Goal: Task Accomplishment & Management: Manage account settings

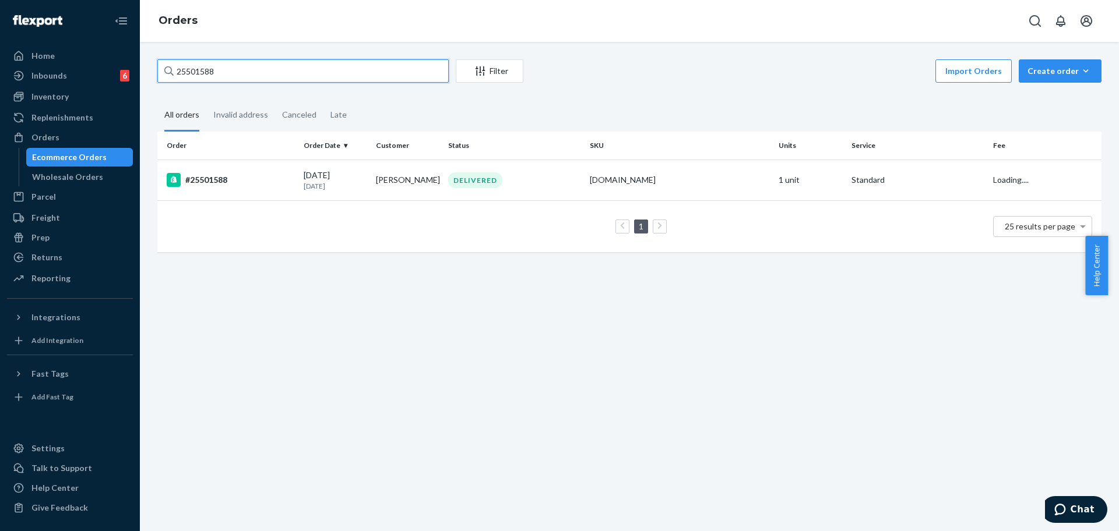
click at [336, 73] on input "25501588" at bounding box center [302, 70] width 291 height 23
paste input "4380032"
type input "254380032"
click at [260, 175] on div "#254380032" at bounding box center [231, 180] width 128 height 14
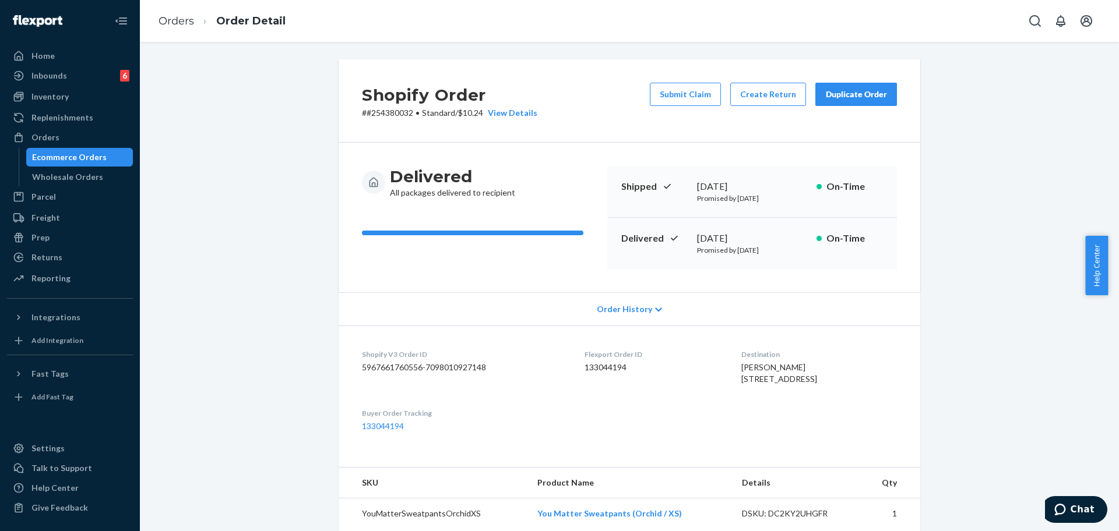
click at [750, 379] on span "[PERSON_NAME] [STREET_ADDRESS]" at bounding box center [779, 373] width 76 height 22
copy span "[STREET_ADDRESS]"
click at [64, 57] on div "Home" at bounding box center [70, 56] width 124 height 16
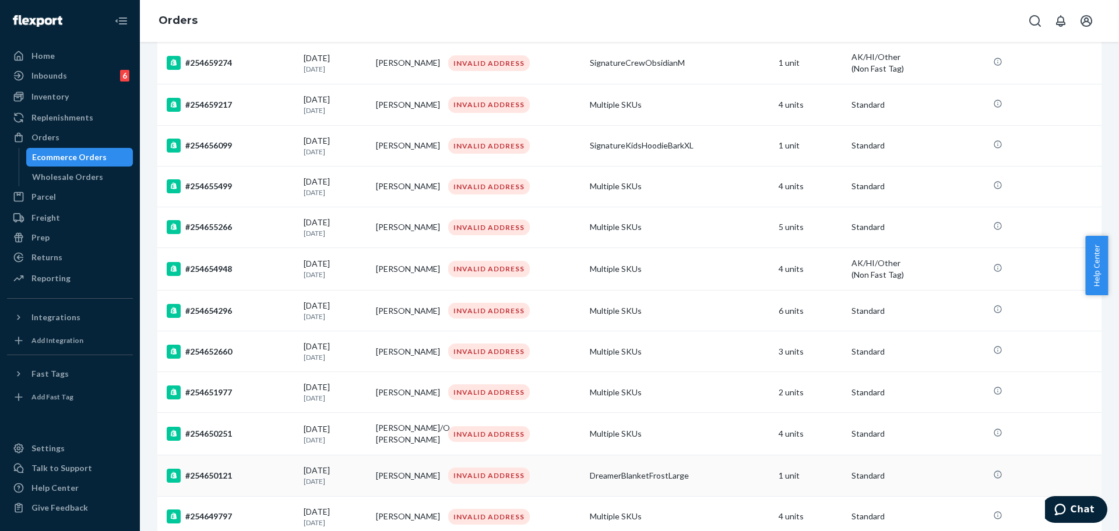
scroll to position [437, 0]
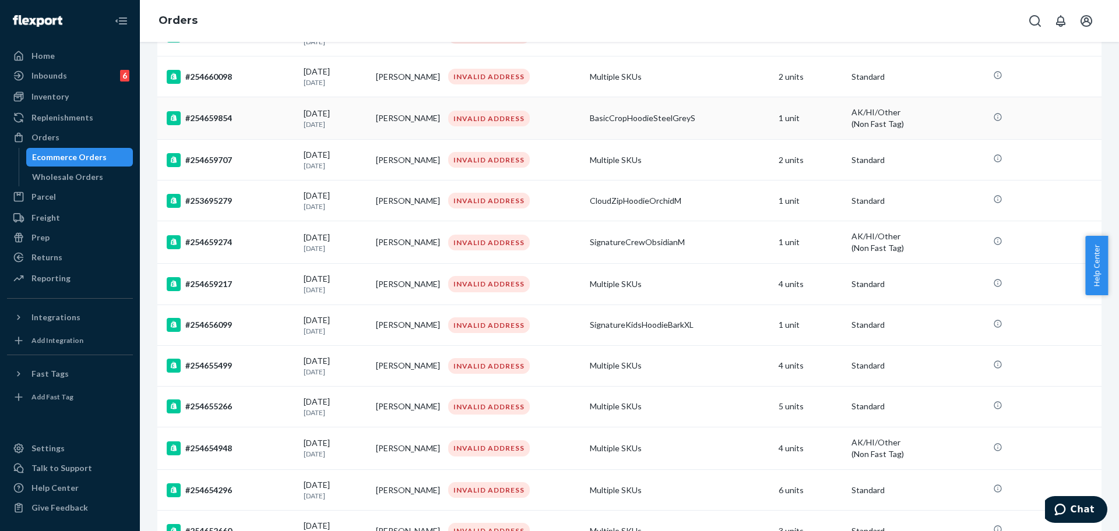
click at [251, 112] on div "#254659854" at bounding box center [231, 118] width 128 height 14
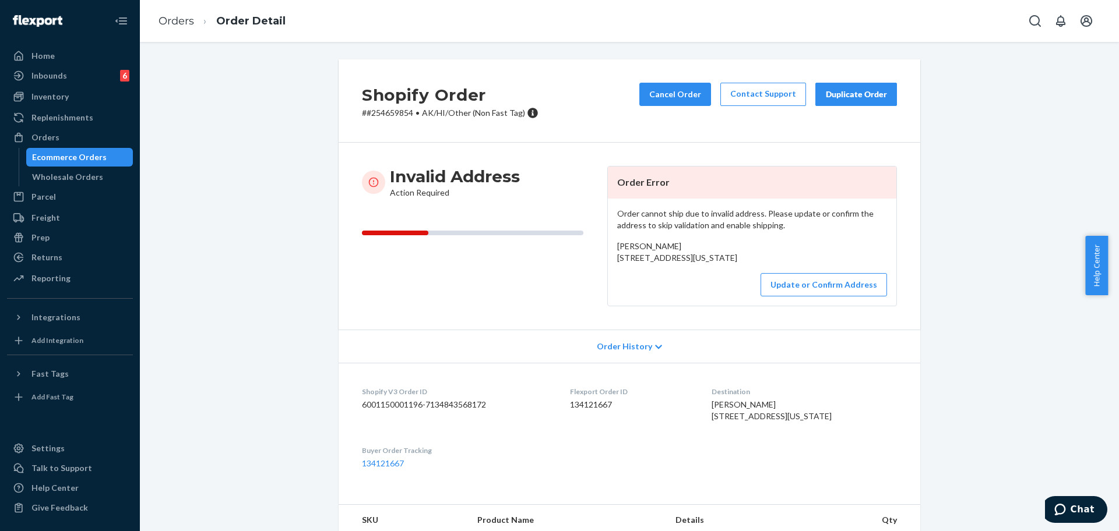
drag, startPoint x: 714, startPoint y: 275, endPoint x: 639, endPoint y: 252, distance: 78.7
click at [639, 252] on div "[PERSON_NAME] [STREET_ADDRESS][US_STATE]" at bounding box center [752, 252] width 270 height 23
click at [676, 263] on span "[PERSON_NAME] [STREET_ADDRESS][US_STATE]" at bounding box center [677, 252] width 120 height 22
click at [689, 263] on span "[PERSON_NAME] [STREET_ADDRESS][US_STATE]" at bounding box center [677, 252] width 120 height 22
drag, startPoint x: 718, startPoint y: 267, endPoint x: 604, endPoint y: 256, distance: 114.2
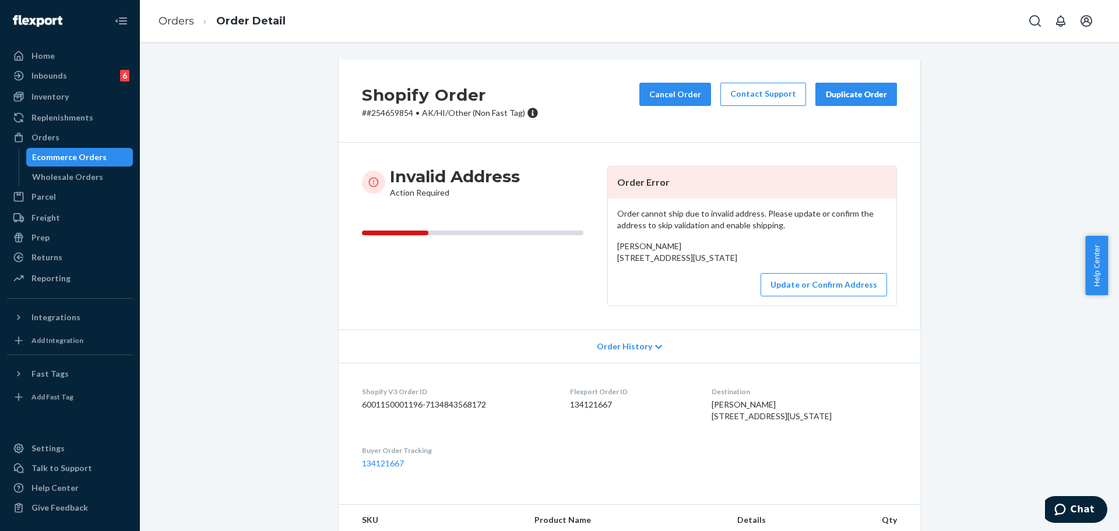
click at [608, 256] on div "Order cannot ship due to invalid address. Please update or confirm the address …" at bounding box center [752, 252] width 288 height 107
copy span "[STREET_ADDRESS][US_STATE]"
click at [843, 297] on button "Update or Confirm Address" at bounding box center [823, 284] width 126 height 23
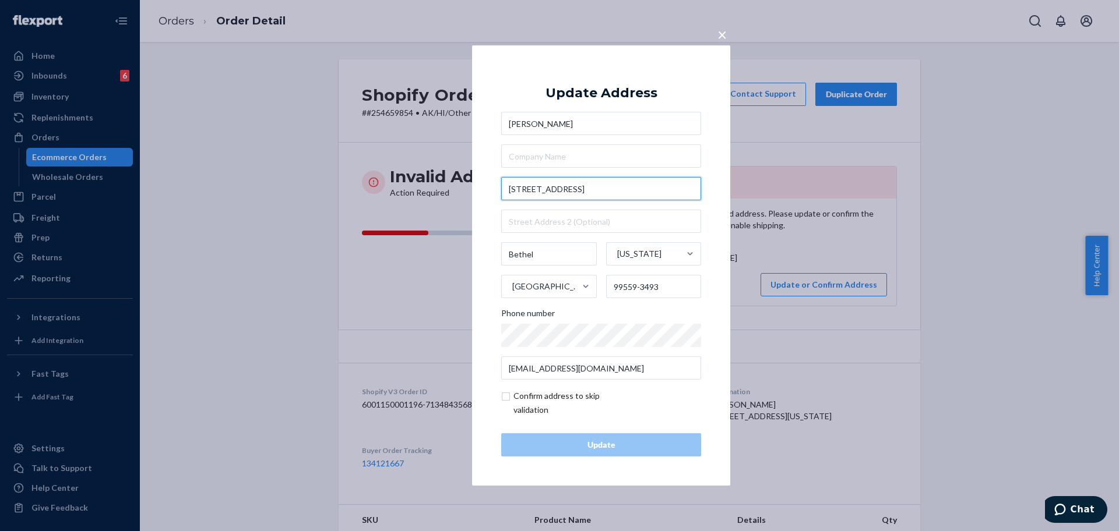
click at [580, 185] on input "[STREET_ADDRESS]" at bounding box center [601, 188] width 200 height 23
paste input "text"
type input "[STREET_ADDRESS]"
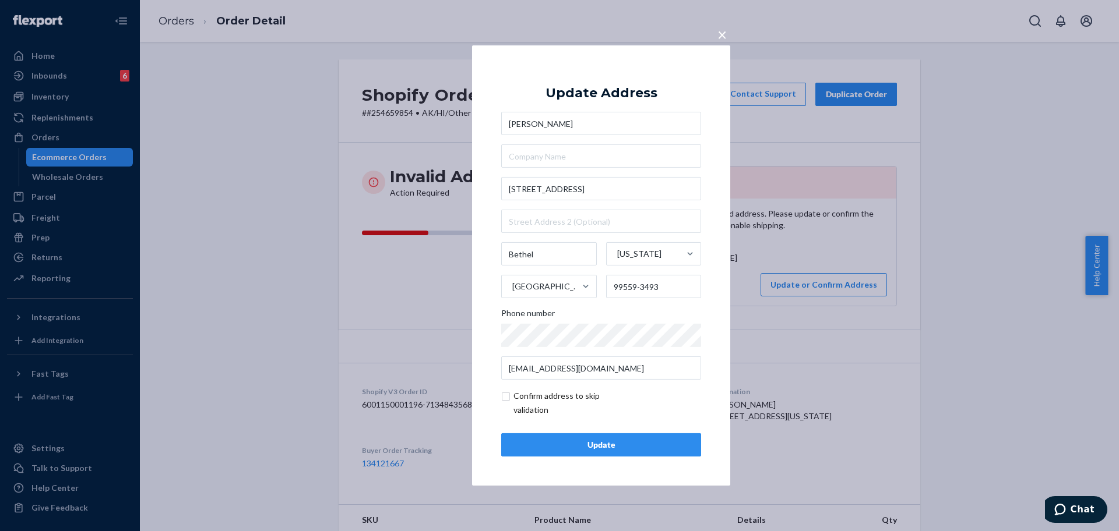
click at [598, 441] on div "Update" at bounding box center [601, 445] width 180 height 12
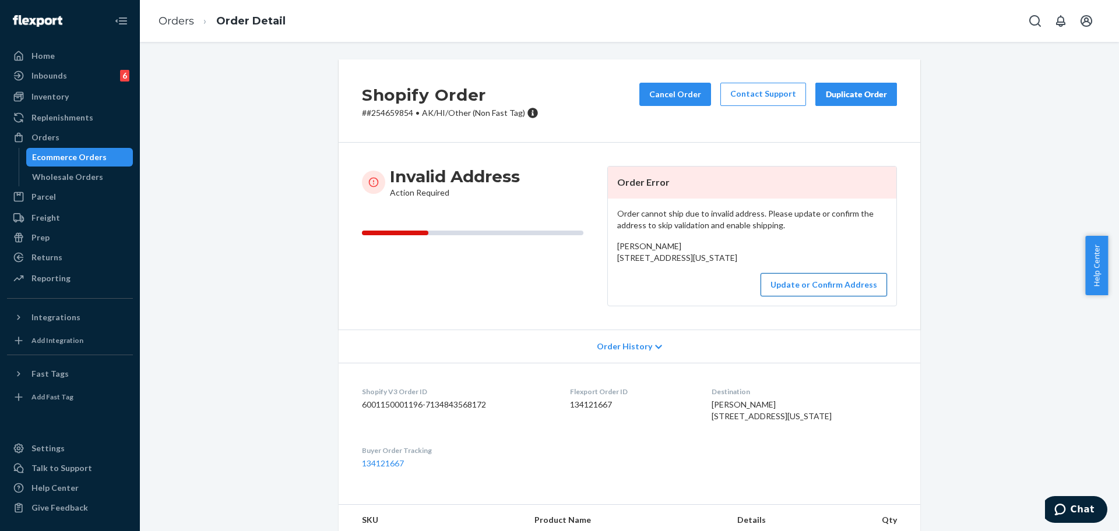
click at [803, 297] on button "Update or Confirm Address" at bounding box center [823, 284] width 126 height 23
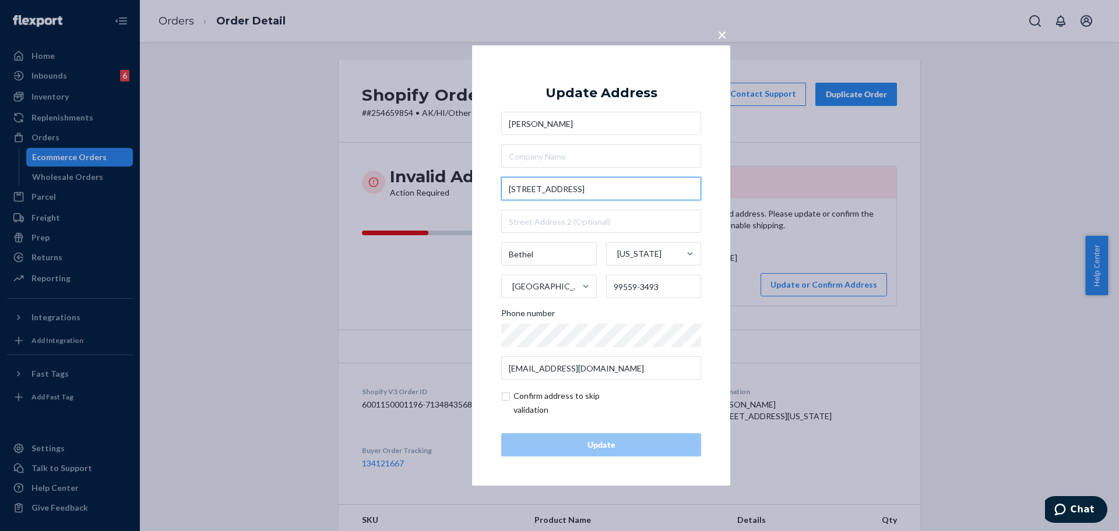
click at [575, 192] on input "[STREET_ADDRESS]" at bounding box center [601, 188] width 200 height 23
paste input "text"
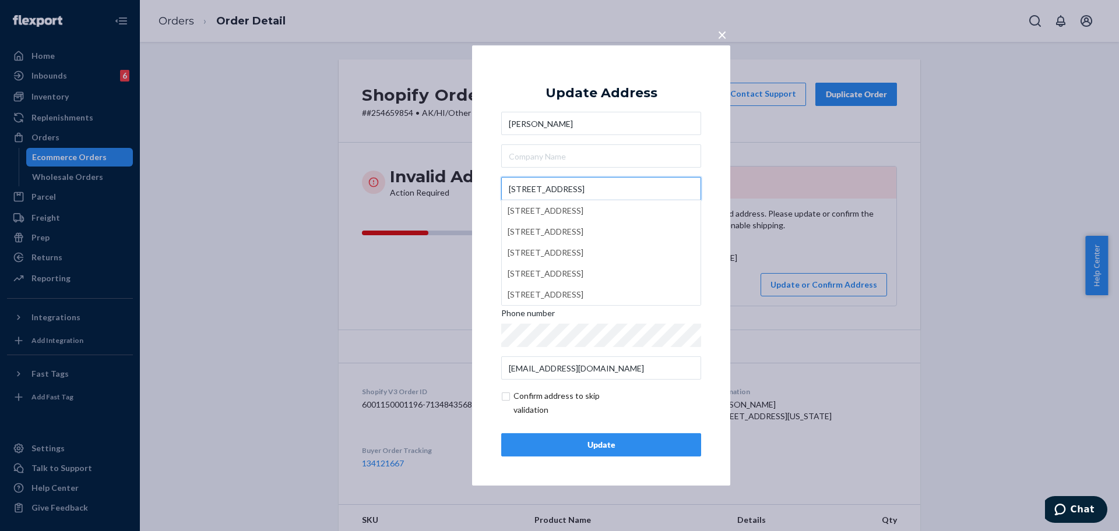
type input "[STREET_ADDRESS]"
click at [569, 403] on input "checkbox" at bounding box center [568, 403] width 135 height 28
checkbox input "true"
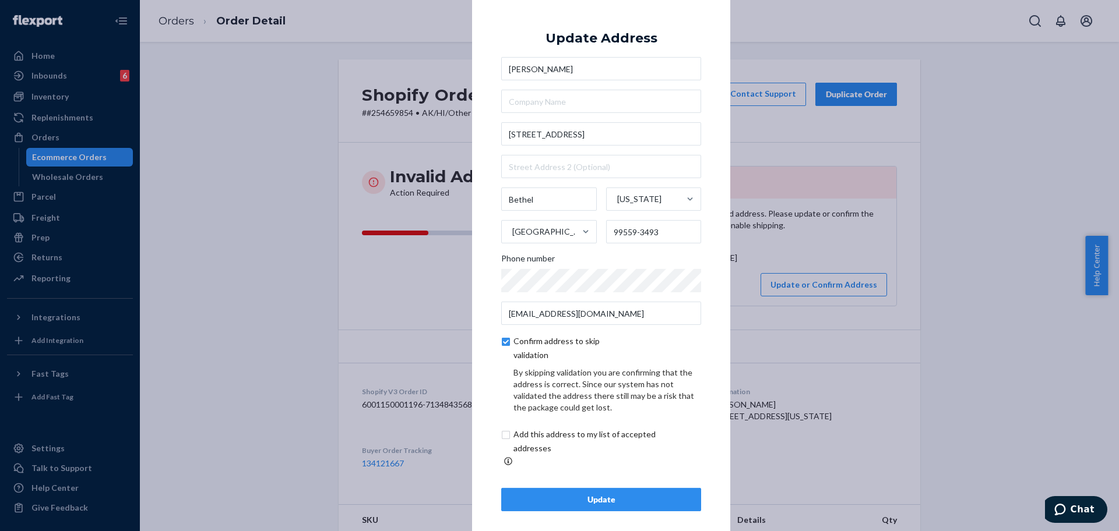
click at [583, 498] on div "Update" at bounding box center [601, 500] width 180 height 12
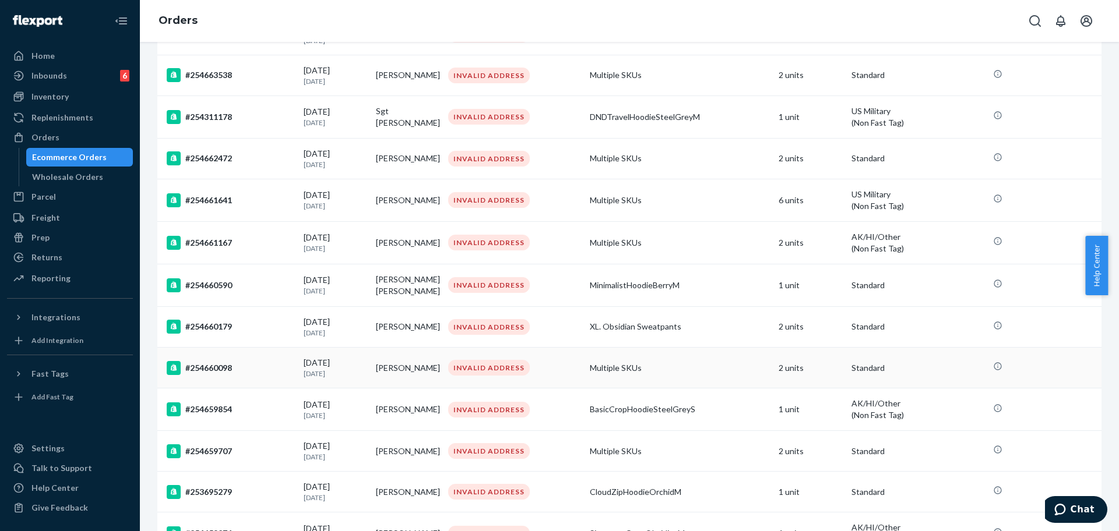
scroll to position [218, 0]
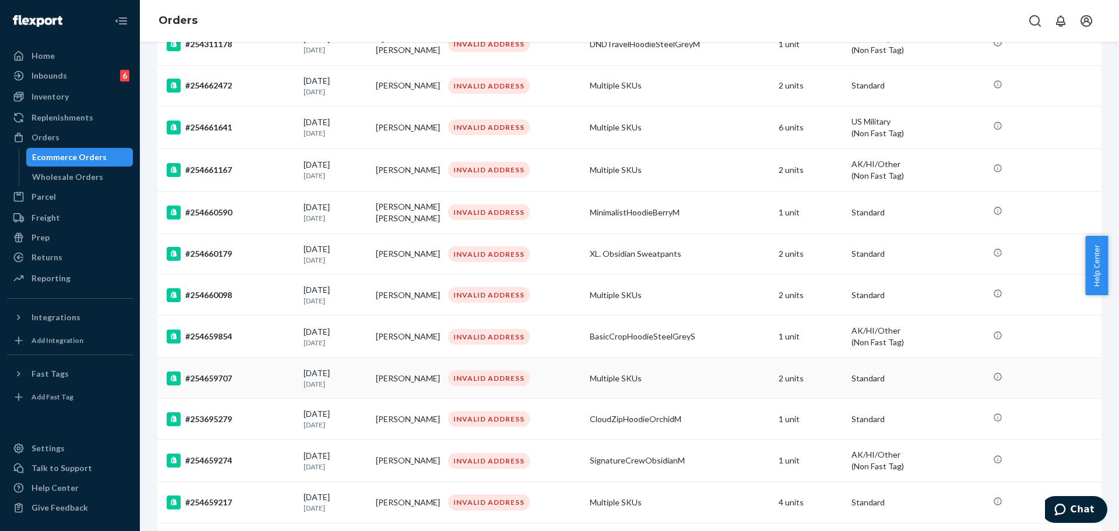
click at [254, 372] on div "#254659707" at bounding box center [231, 379] width 128 height 14
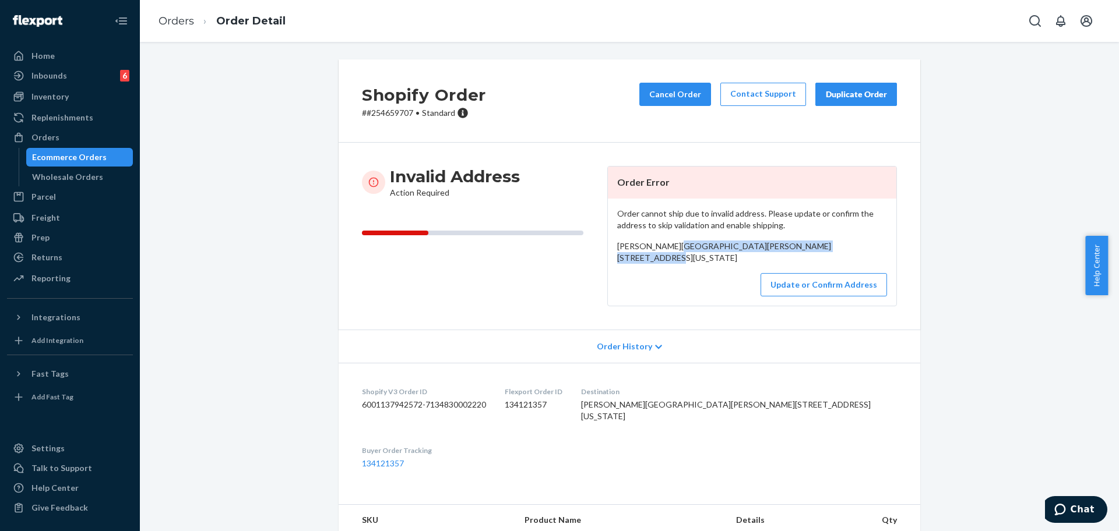
drag, startPoint x: 704, startPoint y: 270, endPoint x: 610, endPoint y: 258, distance: 94.7
click at [610, 258] on div "Order cannot ship due to invalid address. Please update or confirm the address …" at bounding box center [752, 252] width 288 height 107
copy span "[PERSON_NAME][STREET_ADDRESS][US_STATE]"
click at [385, 109] on p "# #254659707 • Standard" at bounding box center [424, 113] width 124 height 12
click at [383, 108] on p "# #254659707 • Standard" at bounding box center [424, 113] width 124 height 12
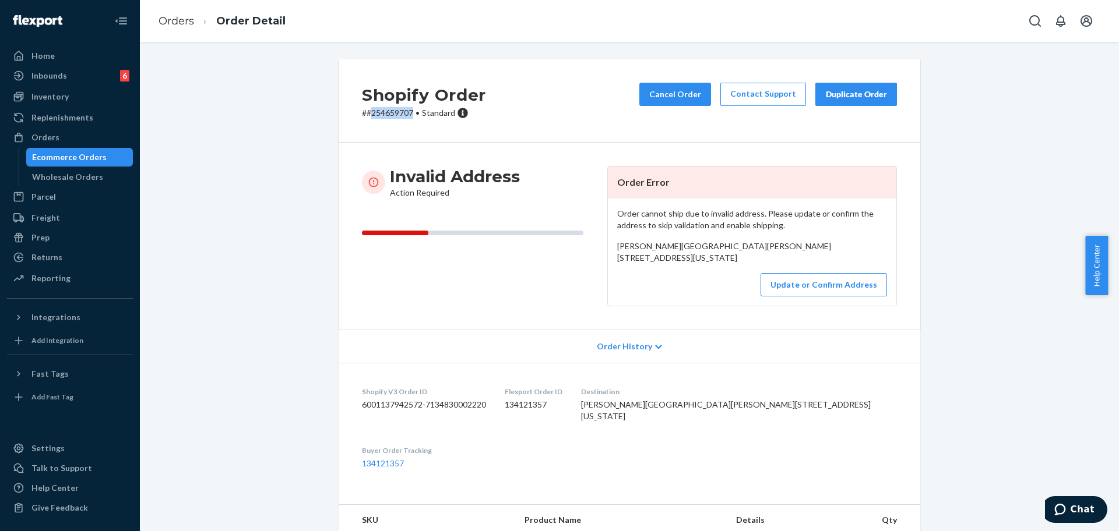
copy p "254659707"
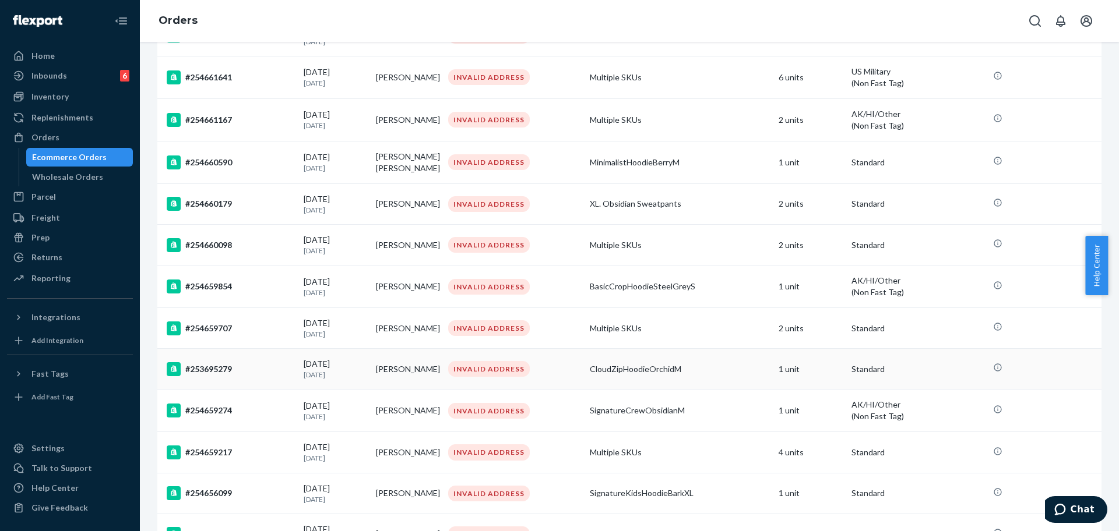
scroll to position [291, 0]
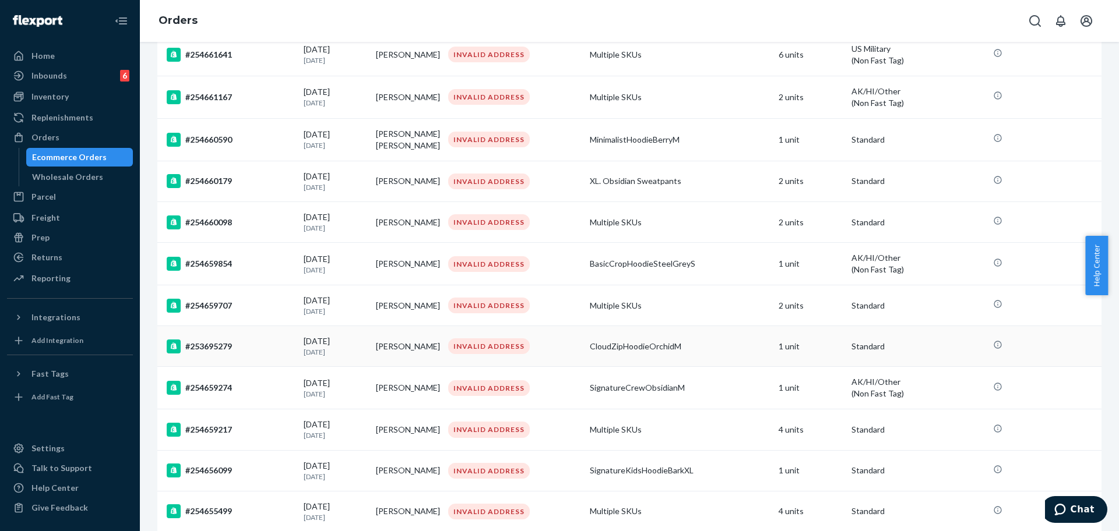
click at [251, 340] on div "#253695279" at bounding box center [231, 347] width 128 height 14
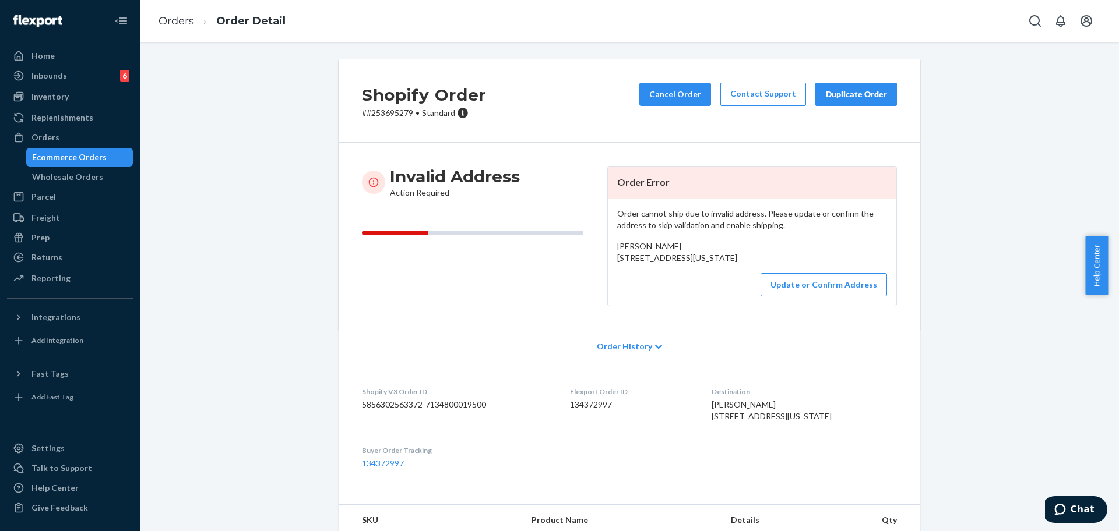
click at [390, 107] on p "# #253695279 • Standard" at bounding box center [424, 113] width 124 height 12
copy div "Shopify Order # #253695279"
click at [394, 124] on div "Shopify Order # #253695279 • Standard Cancel Order Contact Support Duplicate Or…" at bounding box center [629, 100] width 581 height 83
click at [394, 121] on div "Shopify Order # #253695279 • Standard Cancel Order Contact Support Duplicate Or…" at bounding box center [629, 100] width 581 height 83
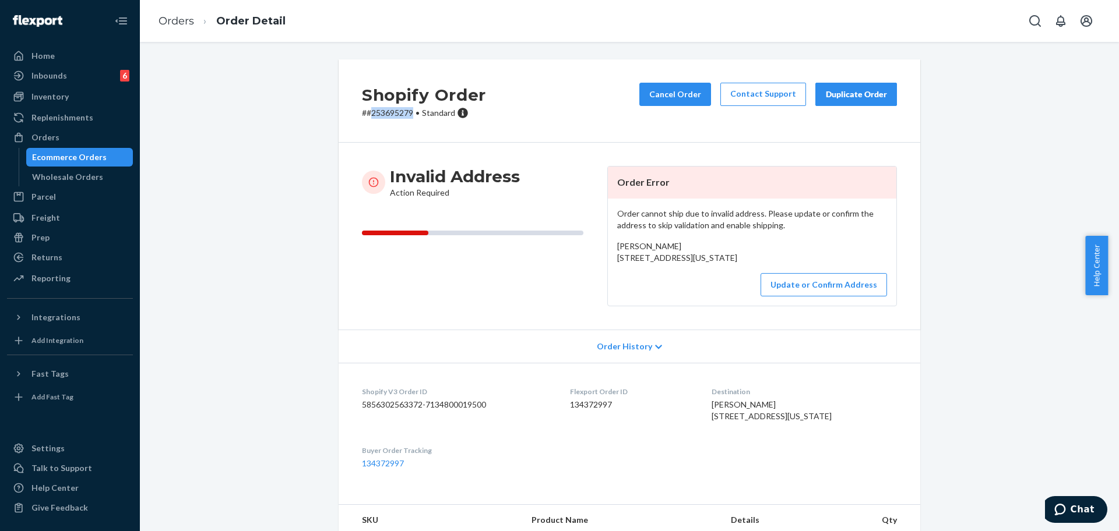
click at [393, 118] on div "Shopify Order # #253695279 • Standard Cancel Order Contact Support Duplicate Or…" at bounding box center [629, 100] width 581 height 83
drag, startPoint x: 389, startPoint y: 279, endPoint x: 431, endPoint y: 282, distance: 41.5
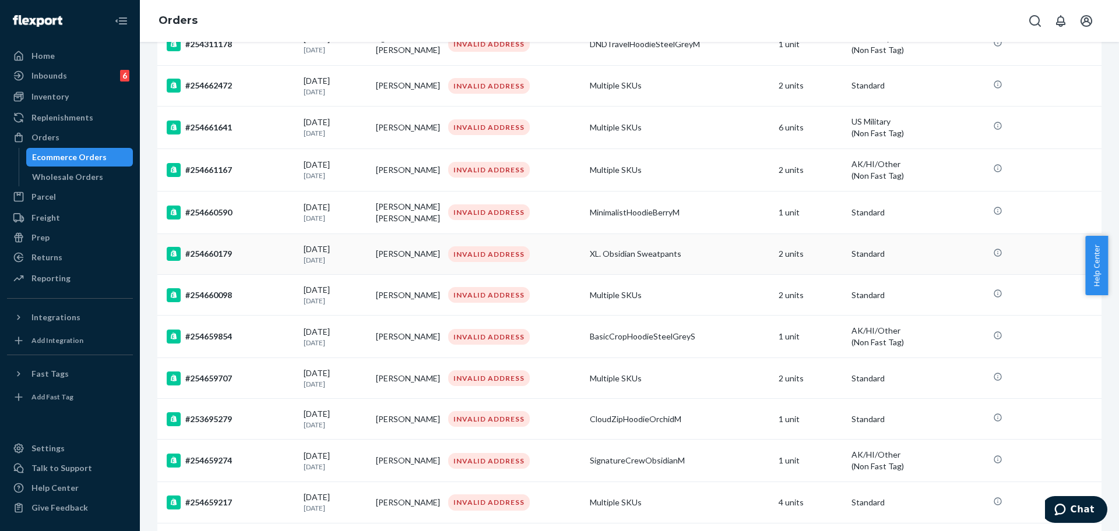
scroll to position [291, 0]
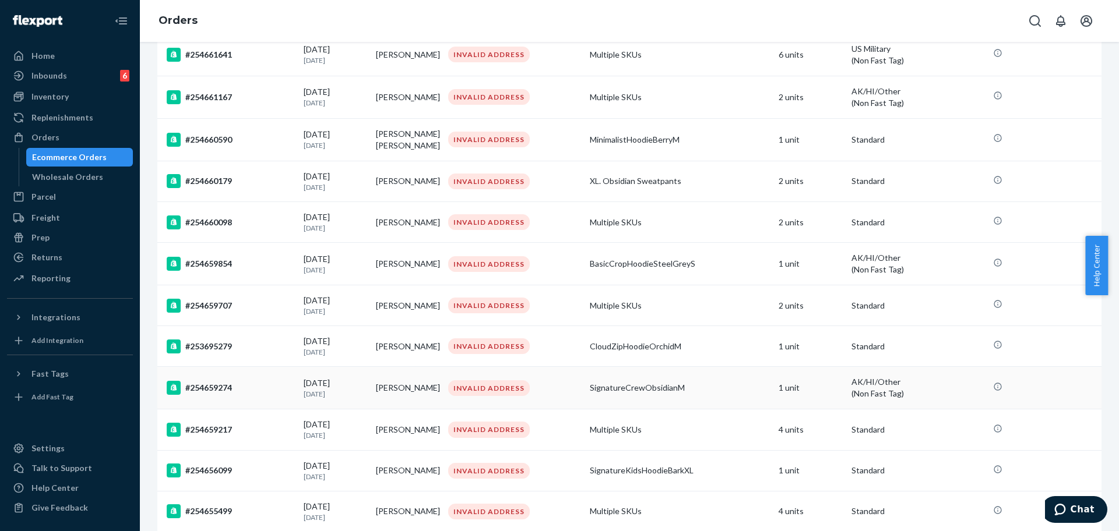
click at [256, 376] on td "#254659274" at bounding box center [228, 388] width 142 height 43
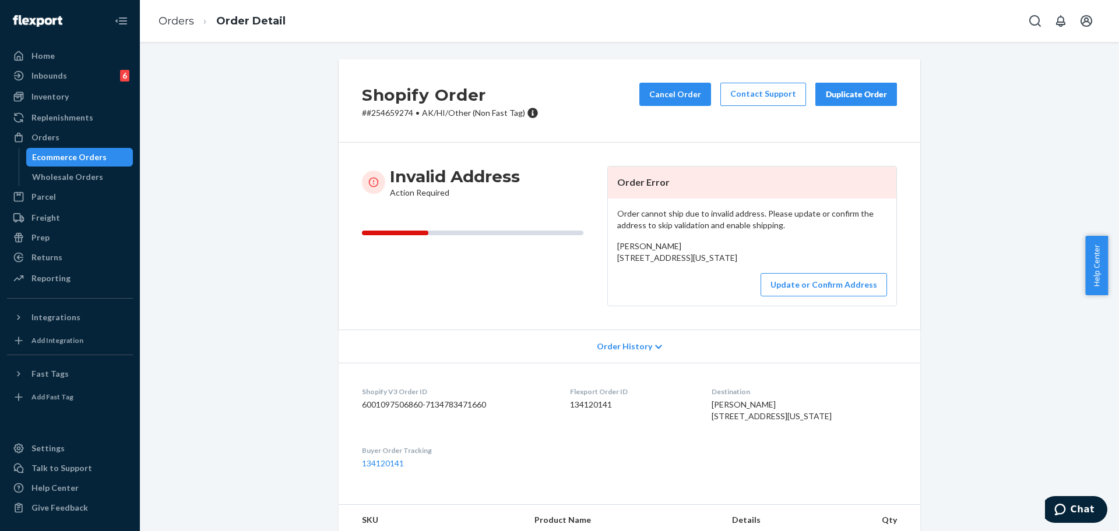
drag, startPoint x: 694, startPoint y: 265, endPoint x: 607, endPoint y: 255, distance: 88.6
click at [608, 255] on div "Order cannot ship due to invalid address. Please update or confirm the address …" at bounding box center [752, 252] width 288 height 107
copy span "[STREET_ADDRESS][US_STATE]"
click at [829, 297] on button "Update or Confirm Address" at bounding box center [823, 284] width 126 height 23
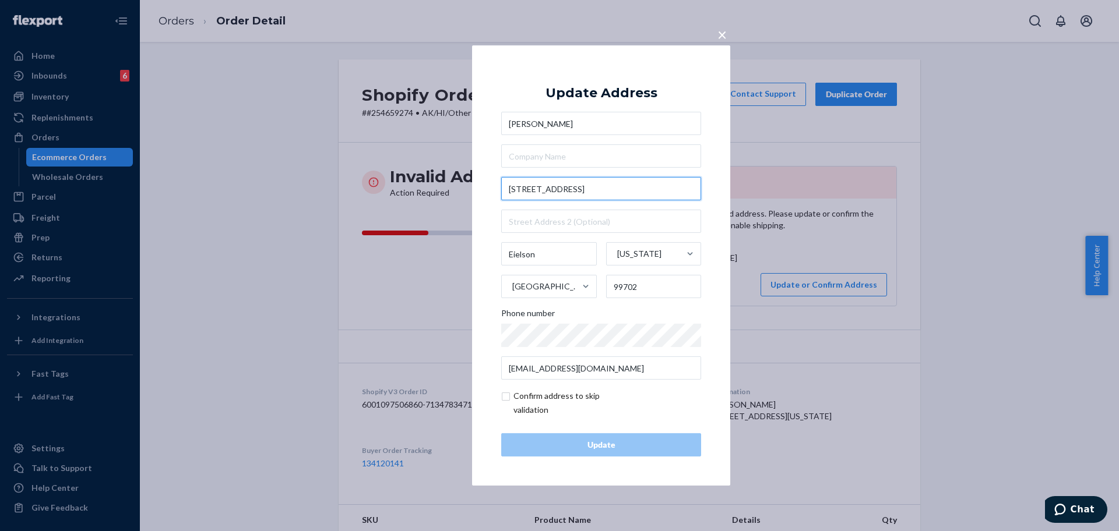
click at [604, 185] on input "[STREET_ADDRESS]" at bounding box center [601, 188] width 200 height 23
paste input "oop B"
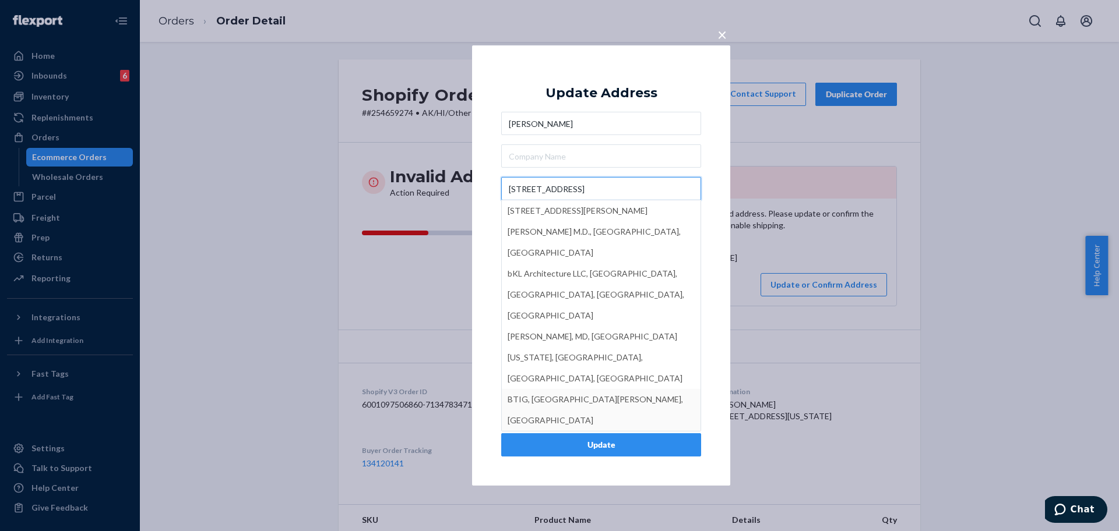
type input "[STREET_ADDRESS]"
click at [581, 436] on button "Update" at bounding box center [601, 444] width 200 height 23
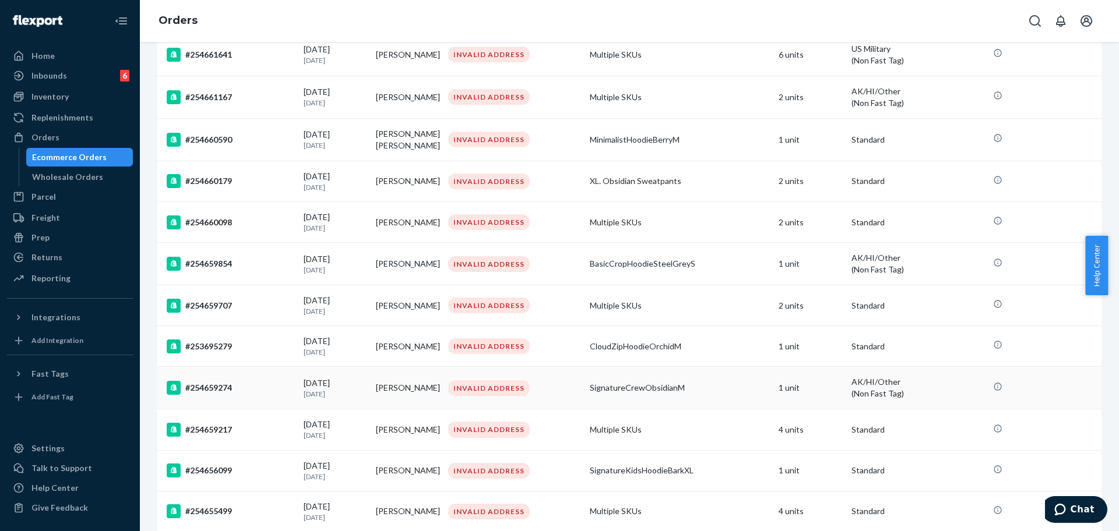
scroll to position [364, 0]
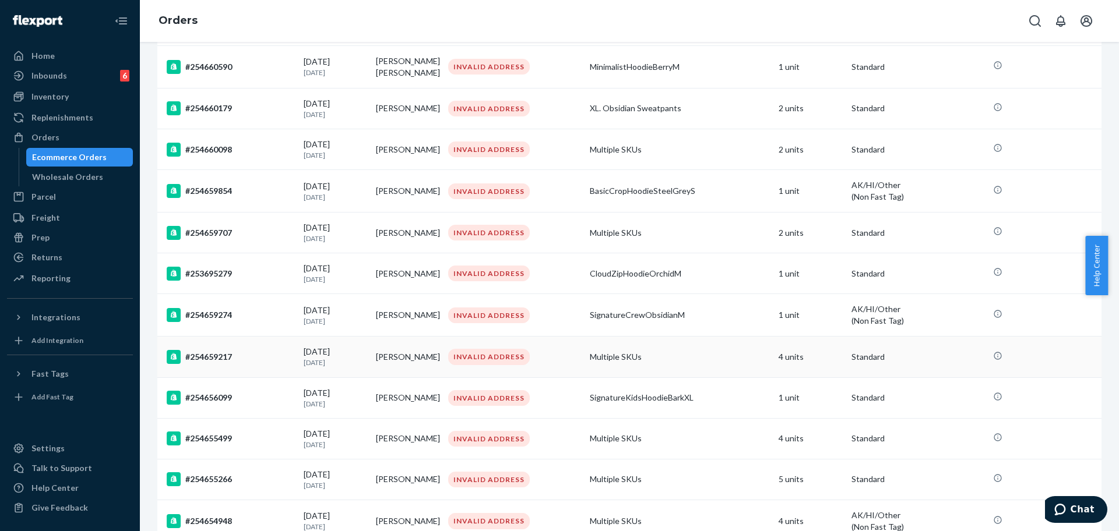
click at [251, 361] on div "#254659217" at bounding box center [231, 357] width 128 height 14
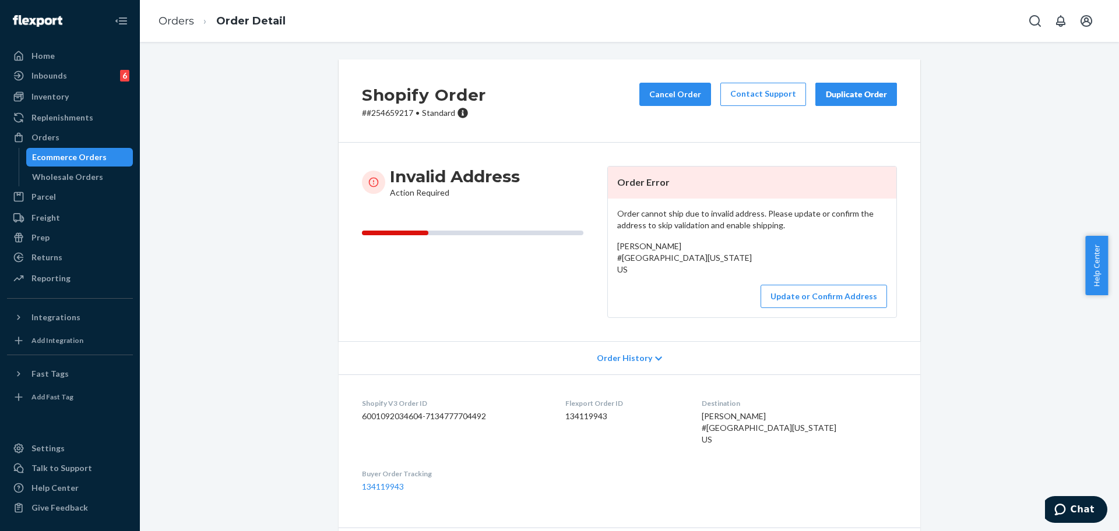
click at [396, 117] on p "# #254659217 • Standard" at bounding box center [424, 113] width 124 height 12
copy p "254659217"
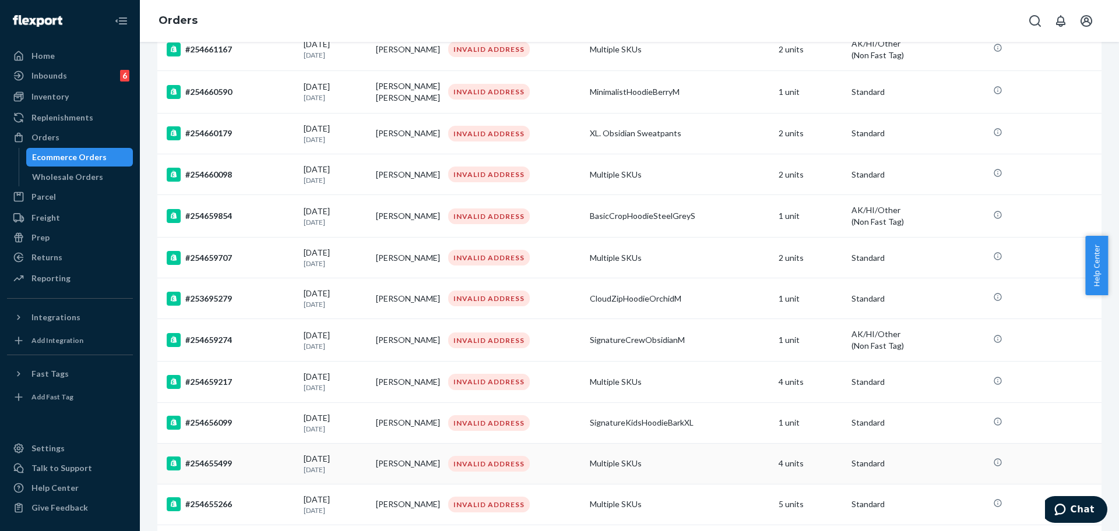
scroll to position [364, 0]
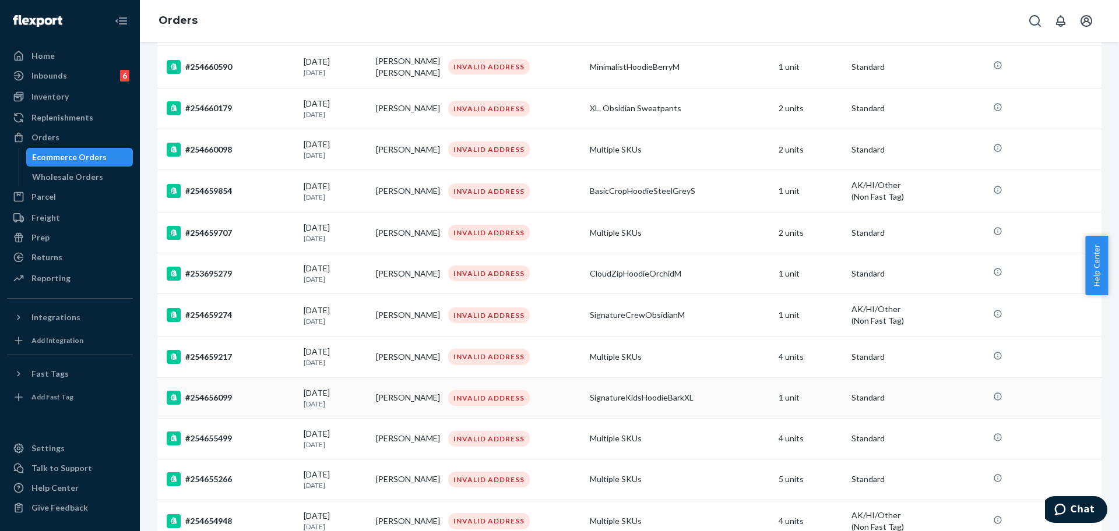
click at [244, 400] on div "#254656099" at bounding box center [231, 398] width 128 height 14
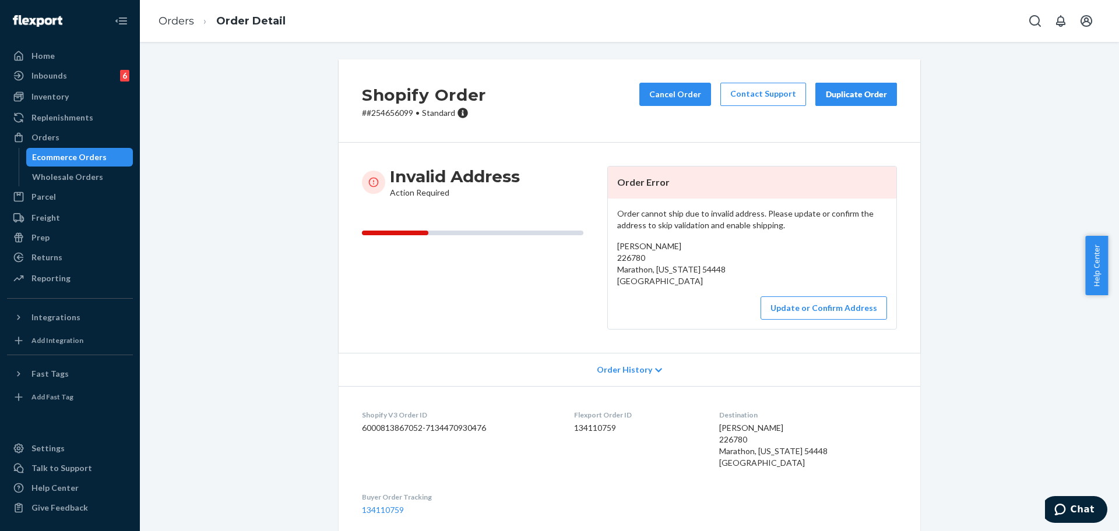
click at [390, 114] on p "# #254656099 • Standard" at bounding box center [424, 113] width 124 height 12
drag, startPoint x: 390, startPoint y: 114, endPoint x: 371, endPoint y: 84, distance: 35.4
click at [389, 112] on p "# #254656099 • Standard" at bounding box center [424, 113] width 124 height 12
copy p "254656099"
click at [855, 314] on button "Update or Confirm Address" at bounding box center [823, 308] width 126 height 23
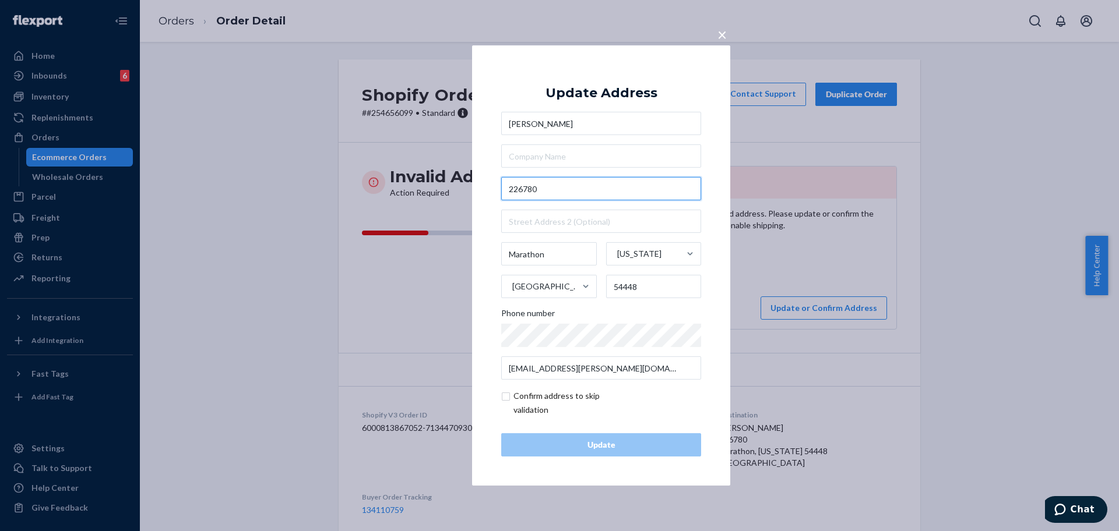
click at [602, 190] on input "226780" at bounding box center [601, 188] width 200 height 23
paste input "Town Rd"
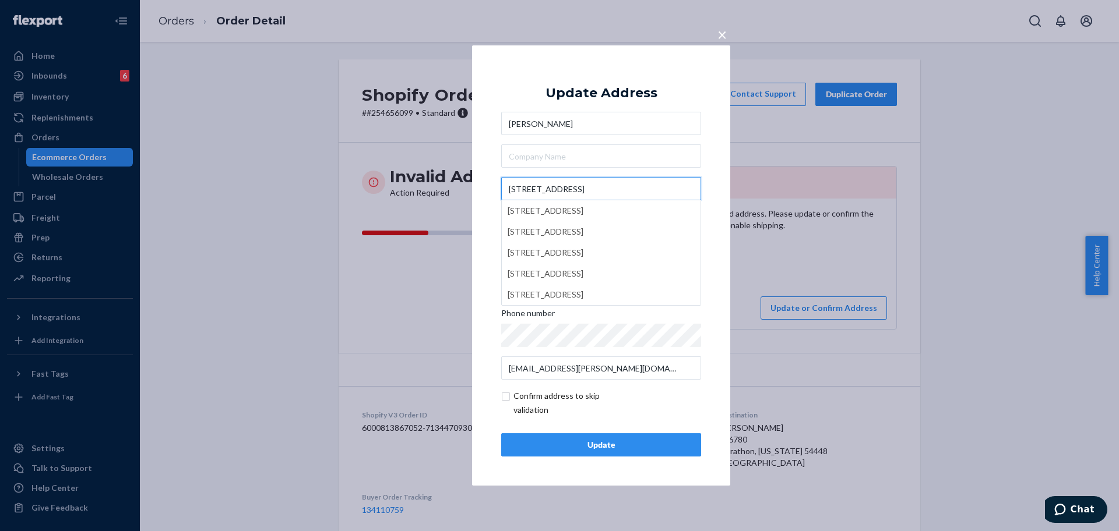
type input "[STREET_ADDRESS]"
click at [617, 448] on div "Update" at bounding box center [601, 445] width 180 height 12
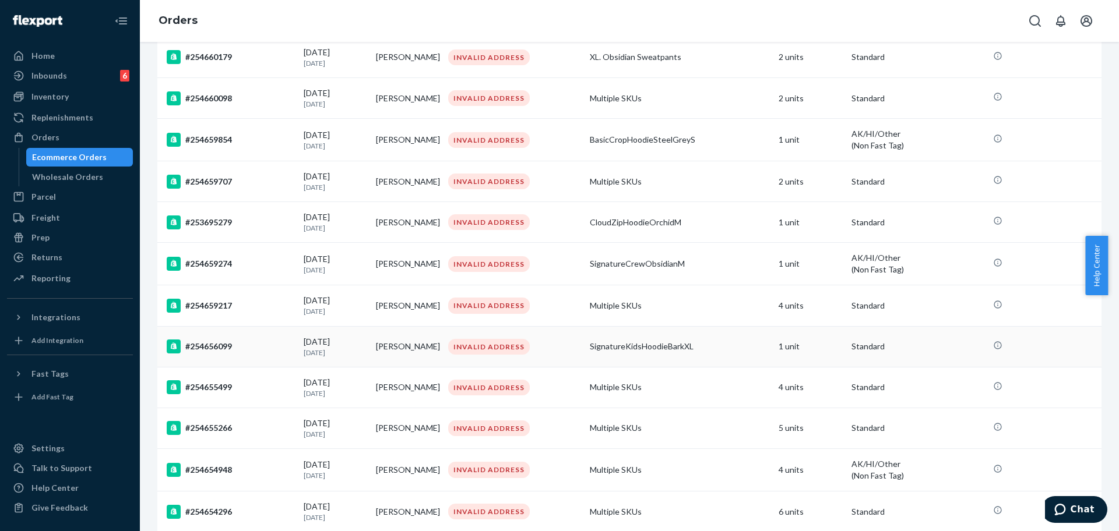
scroll to position [437, 0]
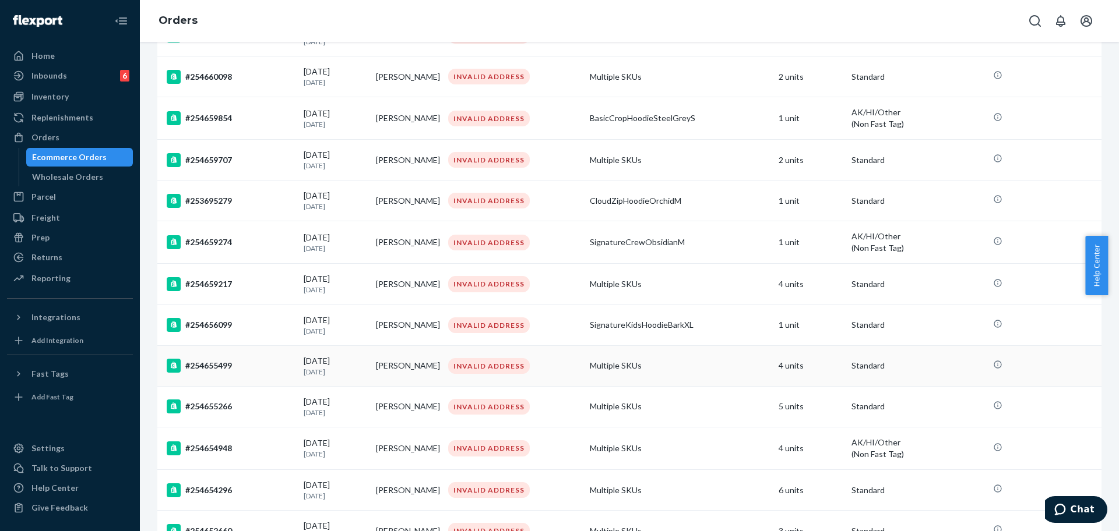
click at [245, 368] on div "#254655499" at bounding box center [231, 366] width 128 height 14
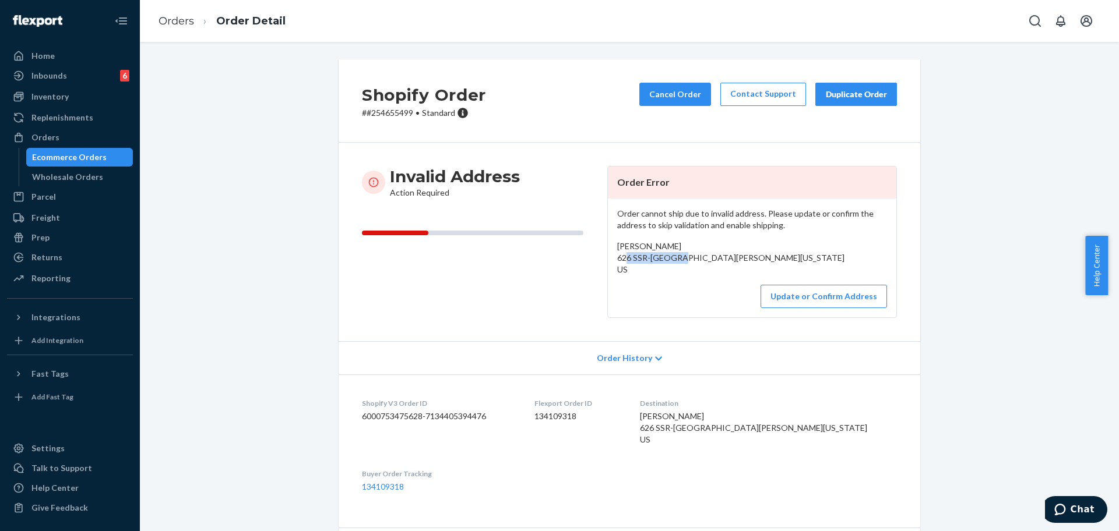
drag, startPoint x: 705, startPoint y: 260, endPoint x: 618, endPoint y: 260, distance: 87.4
click at [618, 260] on div "[PERSON_NAME] 626 SSR-[GEOGRAPHIC_DATA][PERSON_NAME][US_STATE] US" at bounding box center [752, 258] width 270 height 35
click at [642, 274] on span "[PERSON_NAME] 626 SSR-[GEOGRAPHIC_DATA][PERSON_NAME][US_STATE] US" at bounding box center [730, 257] width 227 height 33
drag, startPoint x: 689, startPoint y: 268, endPoint x: 603, endPoint y: 259, distance: 86.7
click at [608, 259] on div "Order cannot ship due to invalid address. Please update or confirm the address …" at bounding box center [752, 258] width 288 height 119
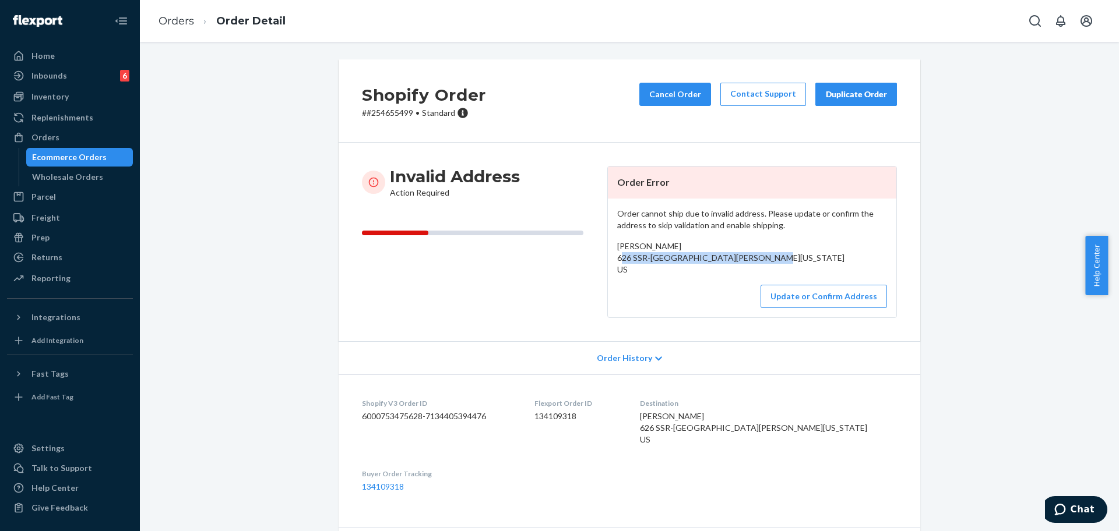
copy span "626 SSR-[GEOGRAPHIC_DATA][PERSON_NAME], [US_STATE] 63379"
click at [797, 318] on div "Order cannot ship due to invalid address. Please update or confirm the address …" at bounding box center [752, 258] width 288 height 119
click at [381, 116] on p "# #254655499 • Standard" at bounding box center [424, 113] width 124 height 12
copy p "254655499"
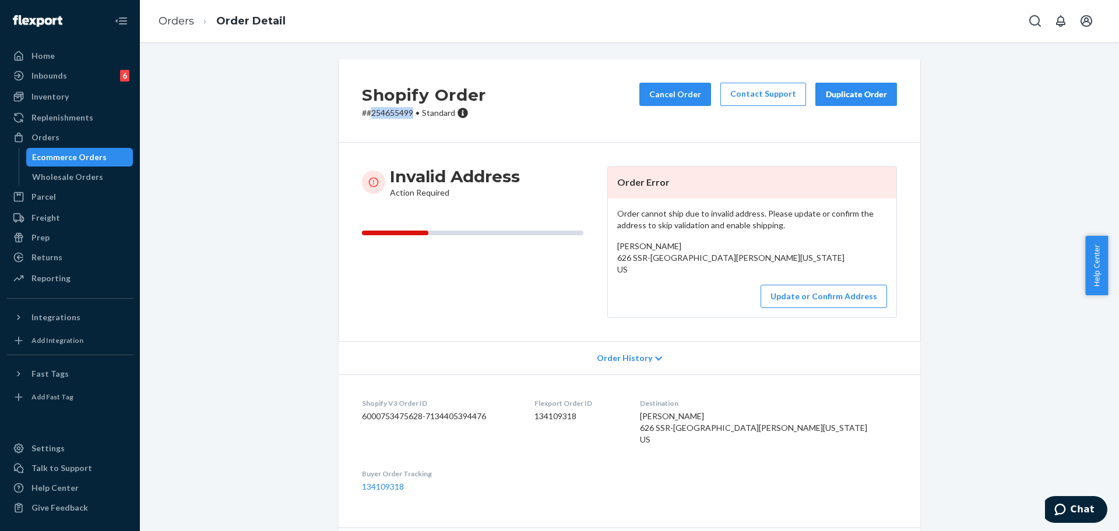
click at [387, 110] on p "# #254655499 • Standard" at bounding box center [424, 113] width 124 height 12
copy p "254655499"
drag, startPoint x: 700, startPoint y: 272, endPoint x: 608, endPoint y: 258, distance: 93.7
click at [608, 258] on div "Order cannot ship due to invalid address. Please update or confirm the address …" at bounding box center [752, 258] width 288 height 119
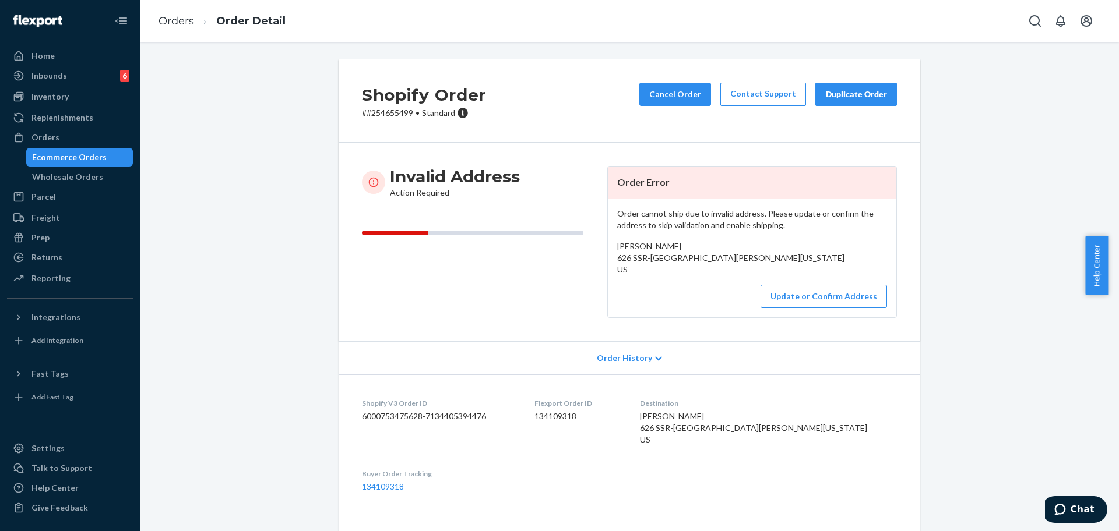
click at [379, 110] on p "# #254655499 • Standard" at bounding box center [424, 113] width 124 height 12
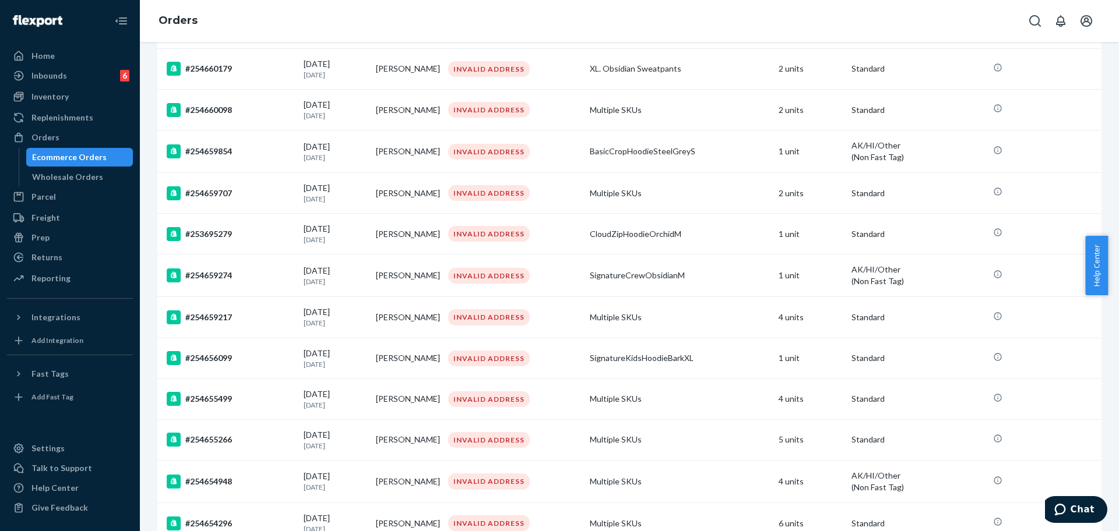
scroll to position [437, 0]
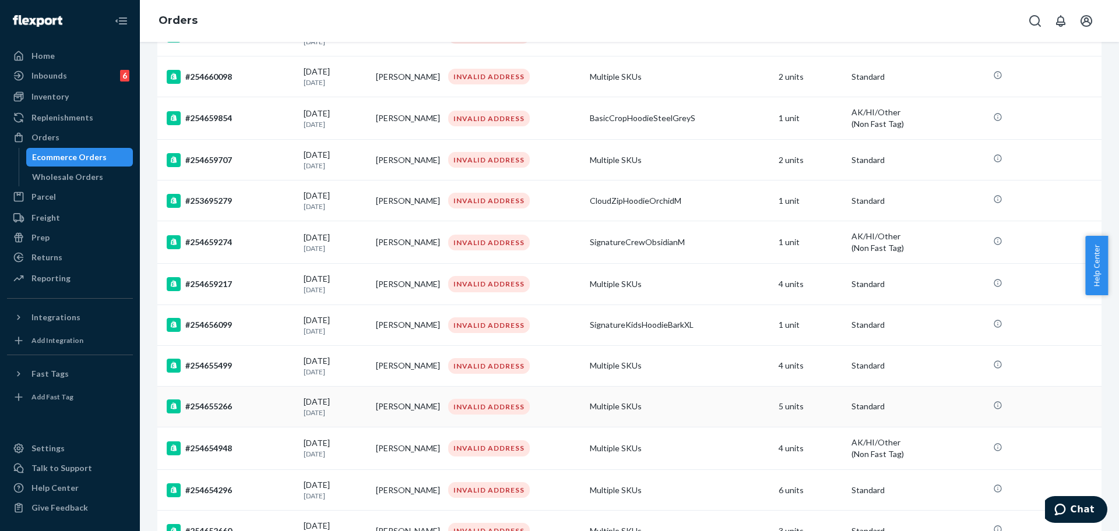
click at [249, 413] on td "#254655266" at bounding box center [228, 406] width 142 height 41
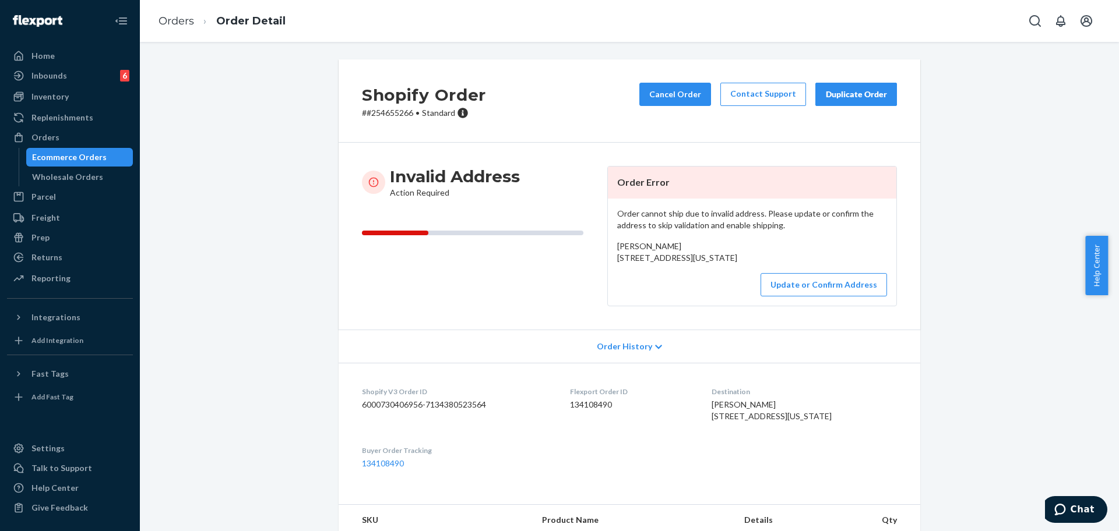
drag, startPoint x: 687, startPoint y: 270, endPoint x: 605, endPoint y: 260, distance: 82.2
click at [608, 260] on div "Order cannot ship due to invalid address. Please update or confirm the address …" at bounding box center [752, 252] width 288 height 107
click at [385, 110] on p "# #254655266 • Standard" at bounding box center [424, 113] width 124 height 12
click at [385, 111] on p "# #254655266 • Standard" at bounding box center [424, 113] width 124 height 12
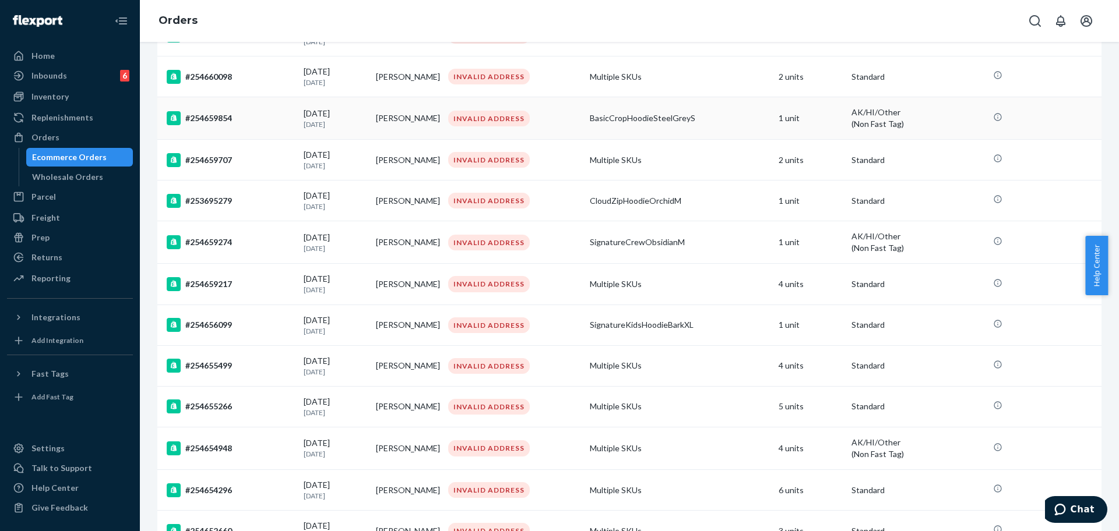
scroll to position [510, 0]
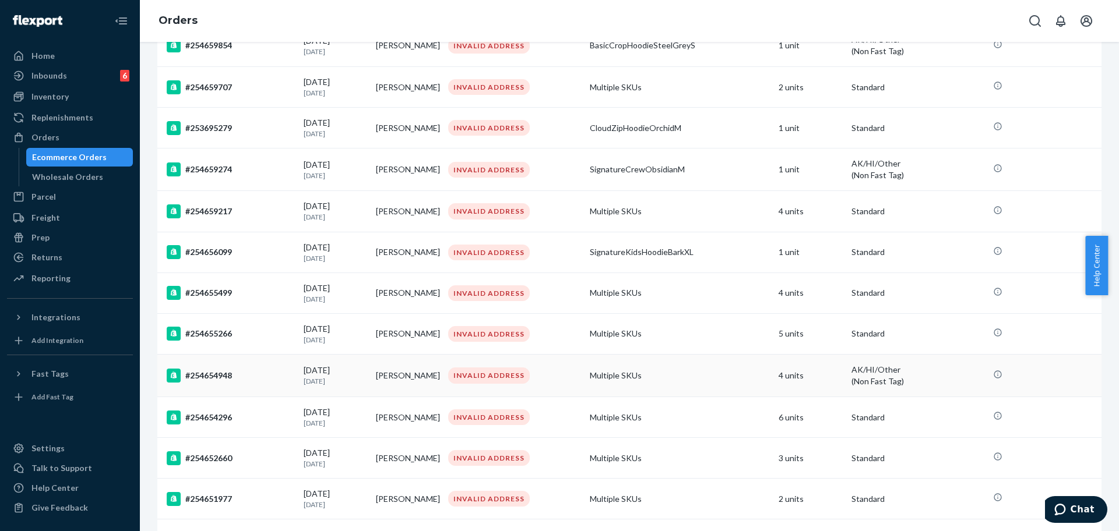
click at [220, 377] on div "#254654948" at bounding box center [231, 376] width 128 height 14
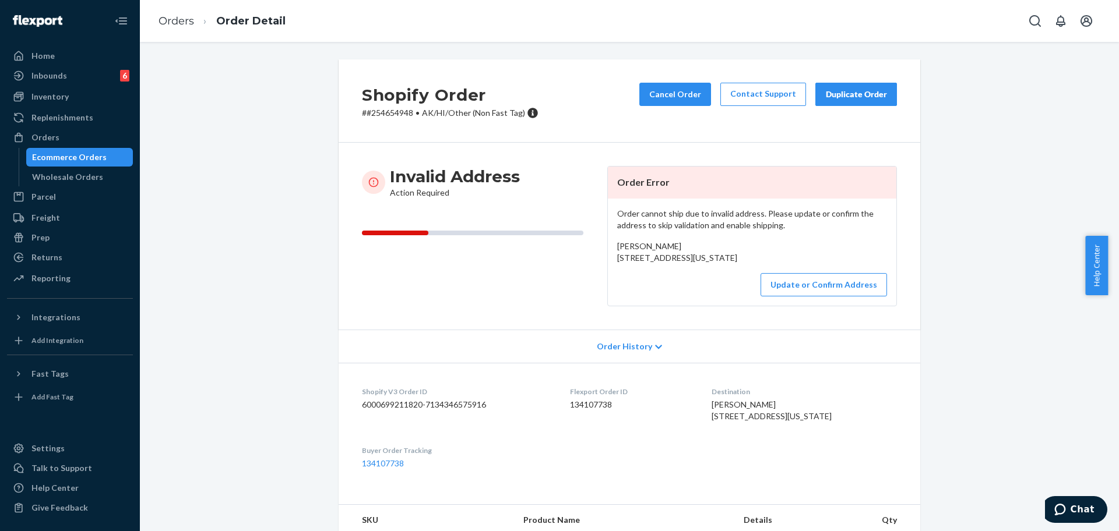
drag, startPoint x: 714, startPoint y: 270, endPoint x: 609, endPoint y: 260, distance: 104.8
click at [609, 260] on div "Order cannot ship due to invalid address. Please update or confirm the address …" at bounding box center [752, 252] width 288 height 107
click at [824, 297] on button "Update or Confirm Address" at bounding box center [823, 284] width 126 height 23
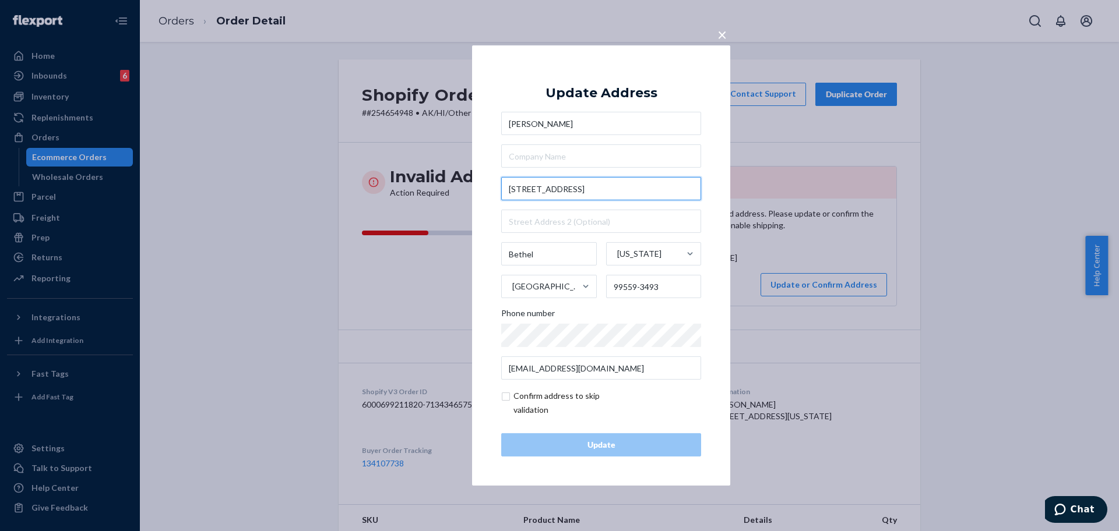
click at [538, 193] on input "[STREET_ADDRESS]" at bounding box center [601, 188] width 200 height 23
paste input "text"
type input "[STREET_ADDRESS]"
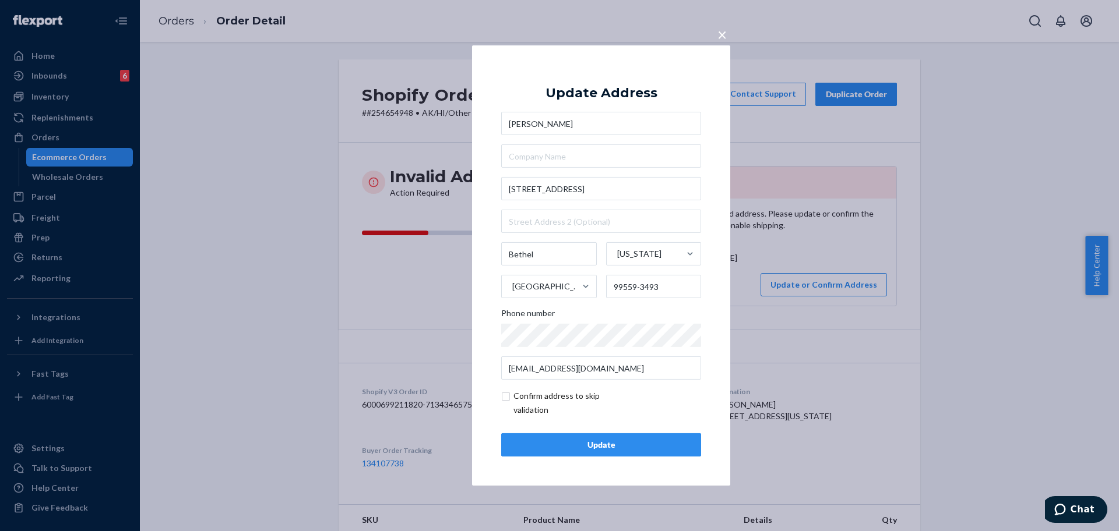
click at [615, 446] on div "Update" at bounding box center [601, 445] width 180 height 12
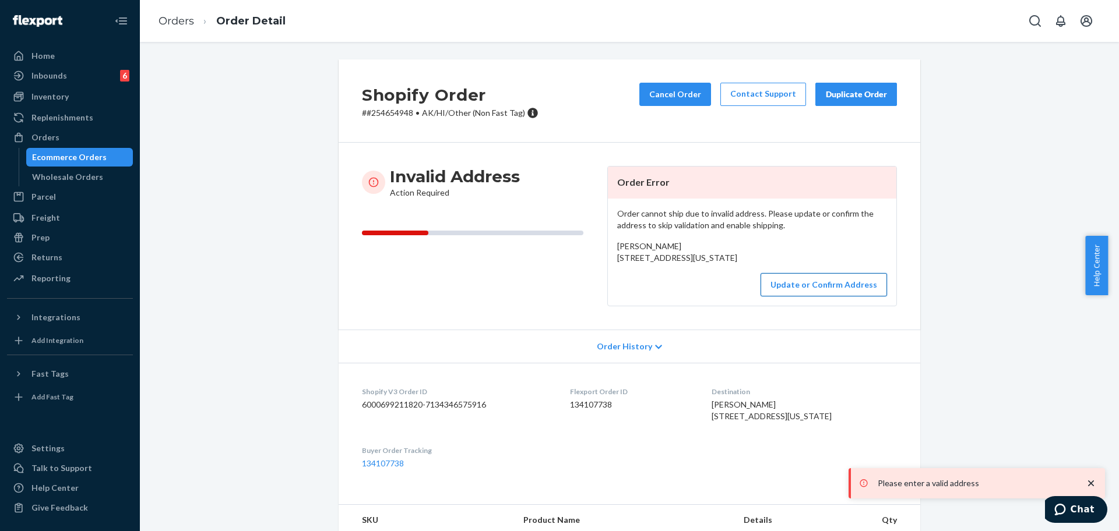
click at [793, 297] on button "Update or Confirm Address" at bounding box center [823, 284] width 126 height 23
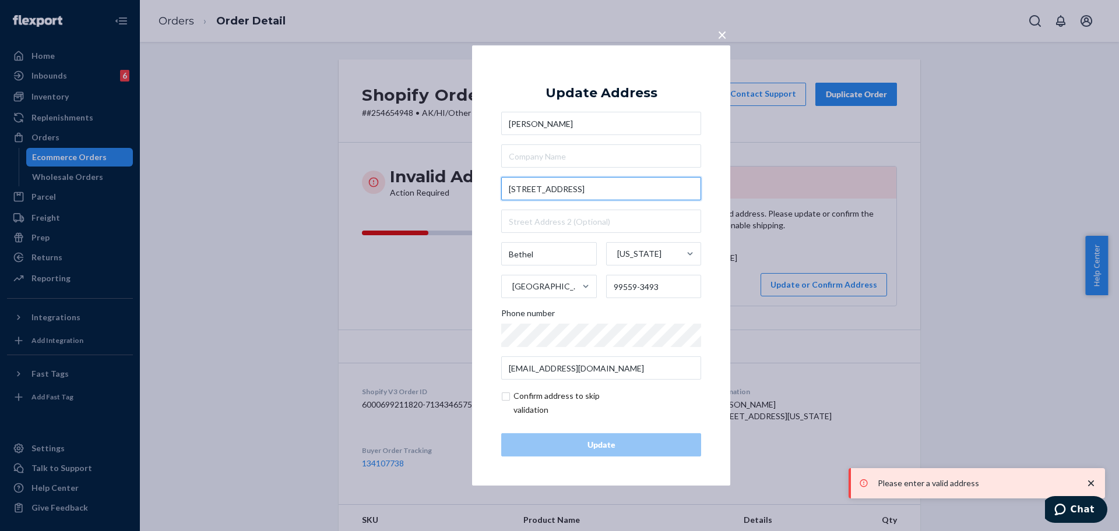
click at [535, 197] on input "[STREET_ADDRESS]" at bounding box center [601, 188] width 200 height 23
paste input "text"
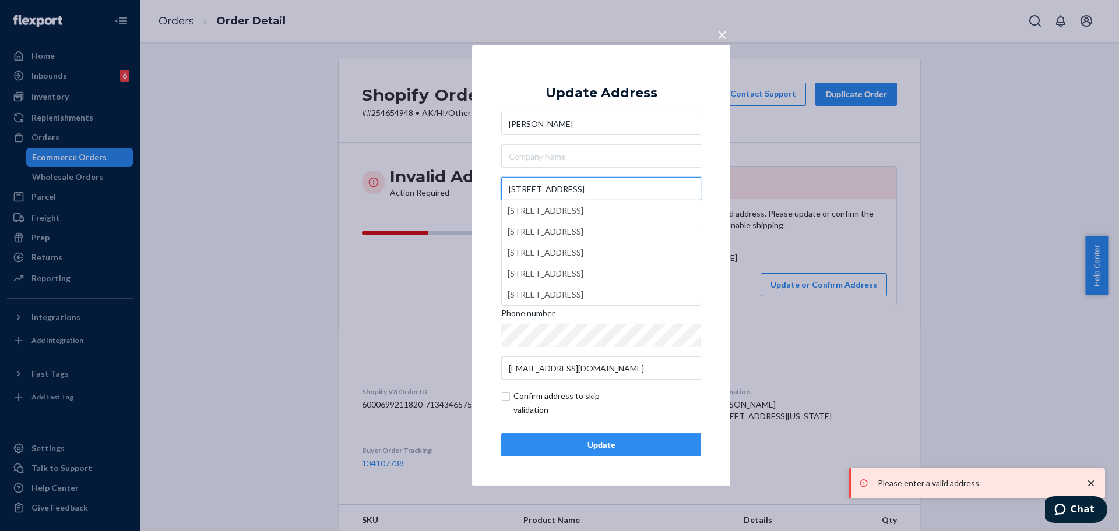
type input "[STREET_ADDRESS]"
click at [586, 394] on input "checkbox" at bounding box center [568, 403] width 135 height 28
checkbox input "true"
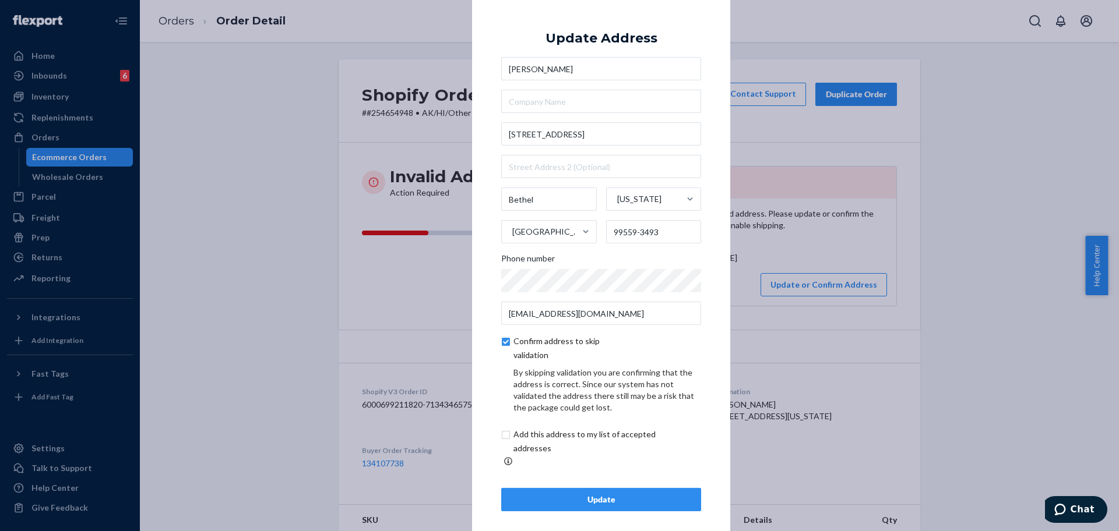
click at [621, 488] on button "Update" at bounding box center [601, 499] width 200 height 23
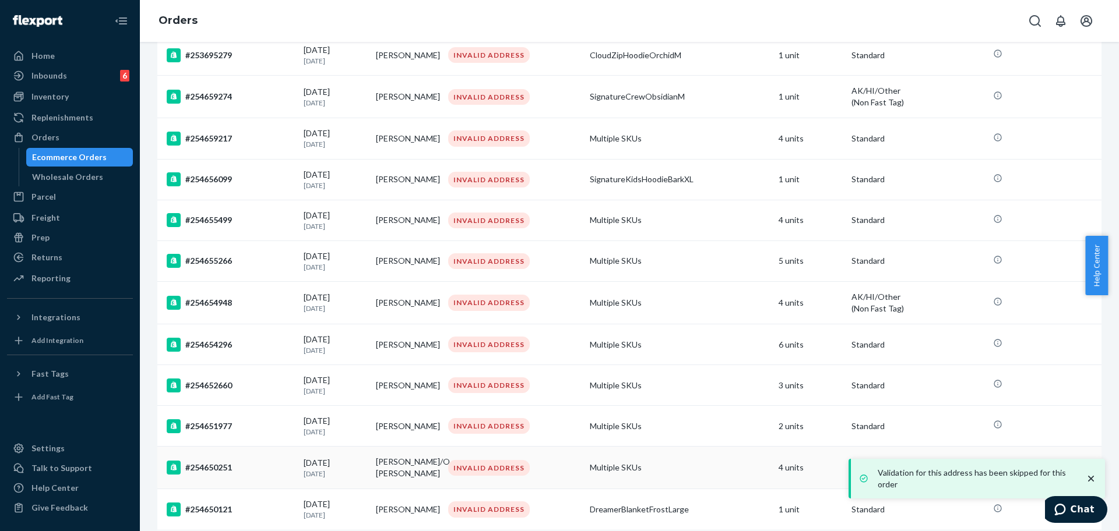
scroll to position [736, 0]
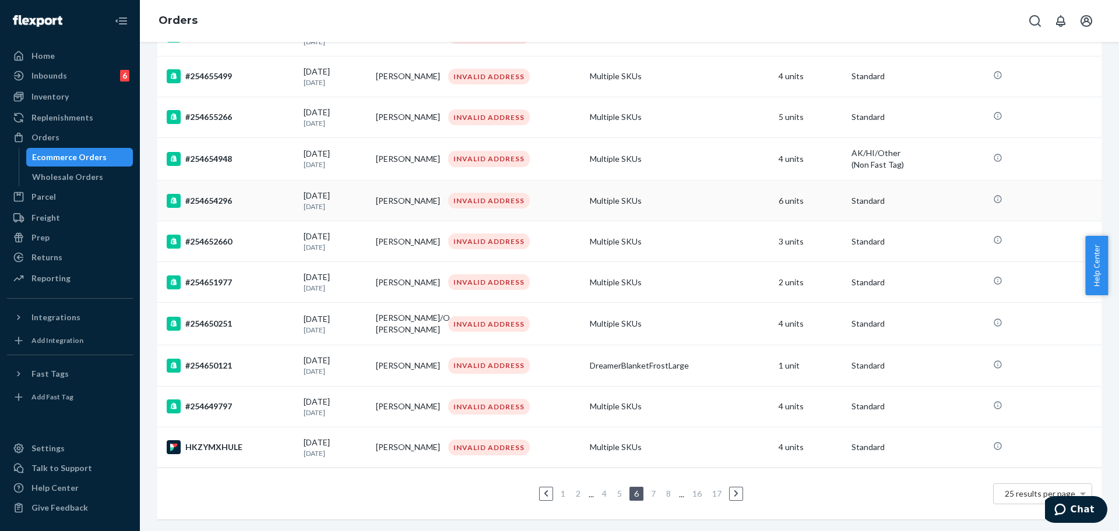
click at [248, 194] on div "#254654296" at bounding box center [231, 201] width 128 height 14
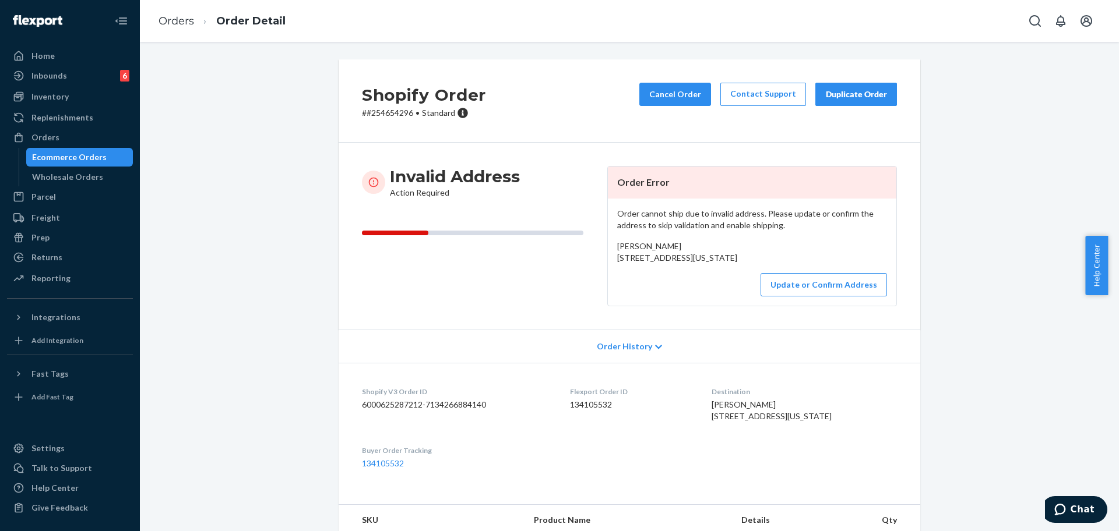
drag, startPoint x: 716, startPoint y: 271, endPoint x: 609, endPoint y: 258, distance: 108.1
click at [609, 258] on div "Order cannot ship due to invalid address. Please update or confirm the address …" at bounding box center [752, 252] width 288 height 107
click at [392, 112] on p "# #254654296 • Standard" at bounding box center [424, 113] width 124 height 12
click at [814, 297] on button "Update or Confirm Address" at bounding box center [823, 284] width 126 height 23
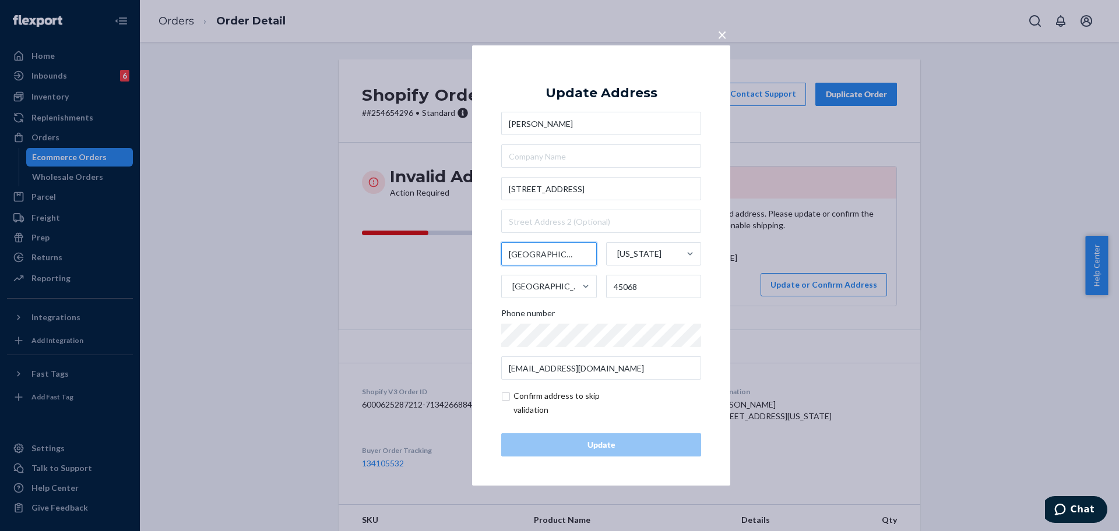
click at [534, 252] on input "[GEOGRAPHIC_DATA]" at bounding box center [549, 253] width 96 height 23
paste input "[GEOGRAPHIC_DATA]"
type input "[GEOGRAPHIC_DATA]"
click at [616, 439] on div "Update" at bounding box center [601, 445] width 180 height 12
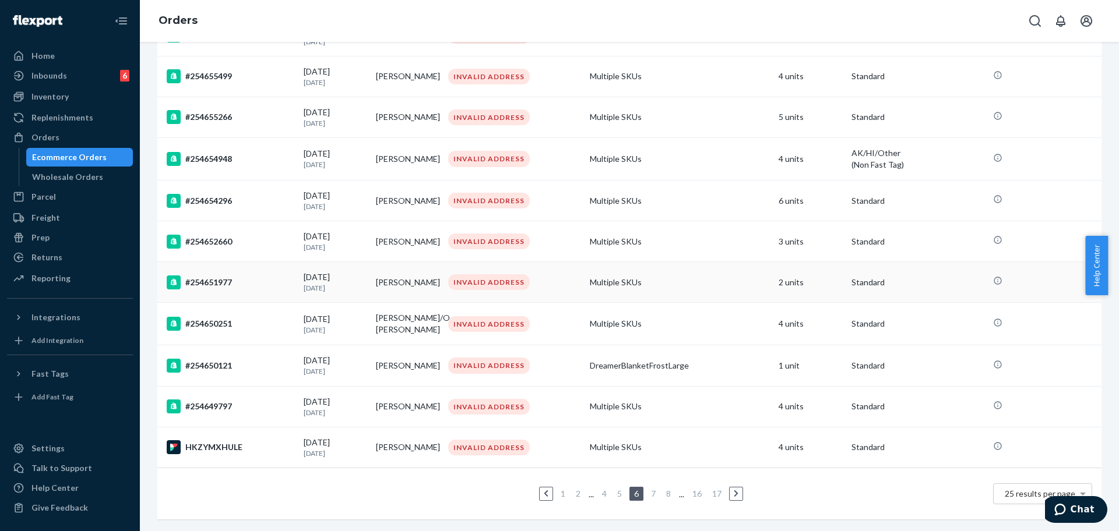
scroll to position [736, 0]
click at [248, 240] on td "#254652660" at bounding box center [228, 241] width 142 height 41
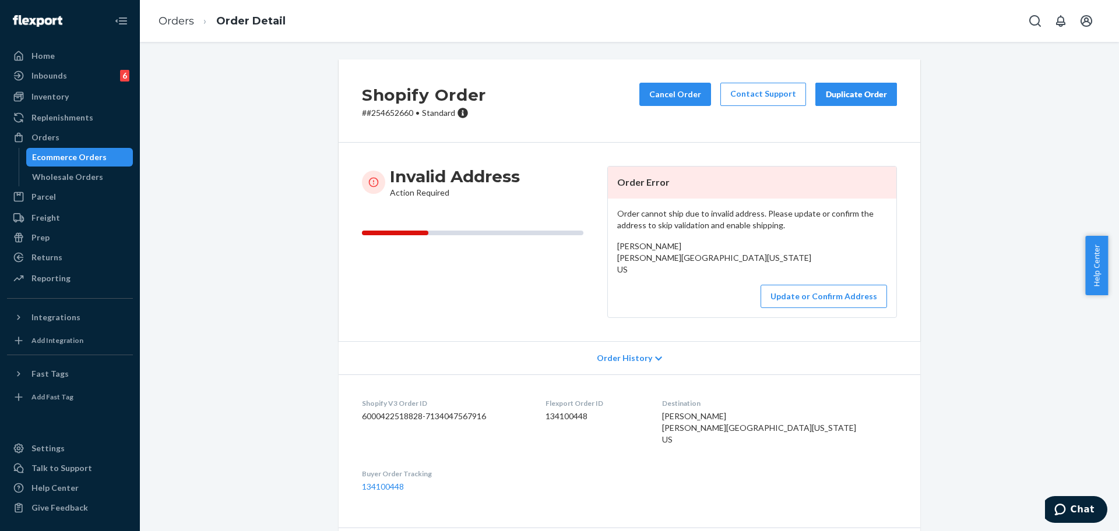
click at [387, 115] on p "# #254652660 • Standard" at bounding box center [424, 113] width 124 height 12
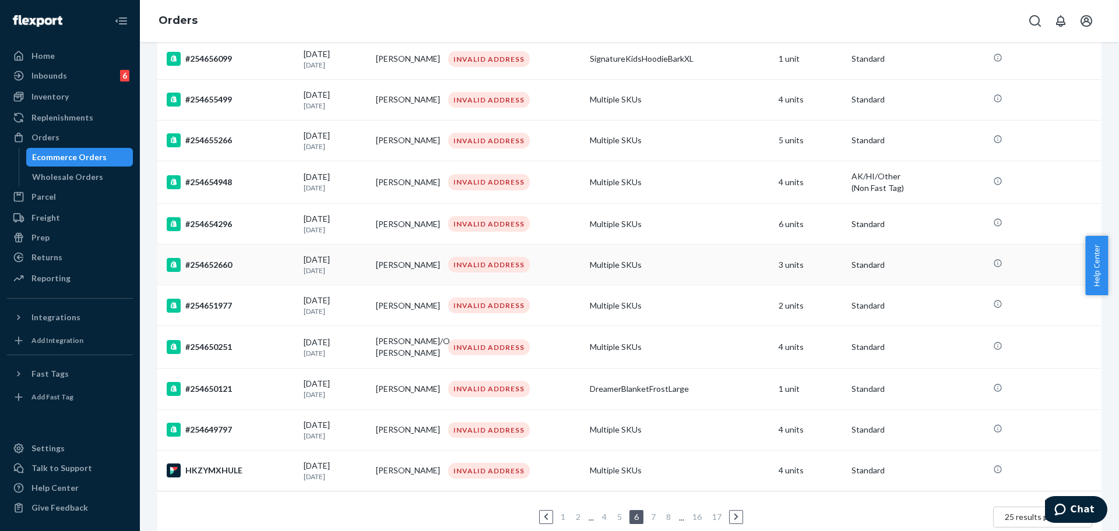
scroll to position [736, 0]
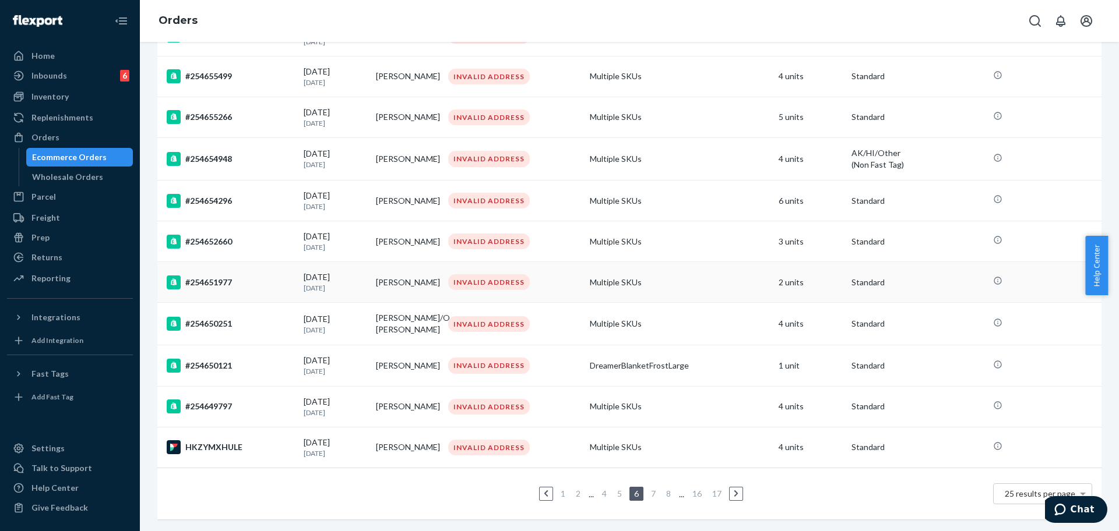
click at [225, 276] on div "#254651977" at bounding box center [231, 283] width 128 height 14
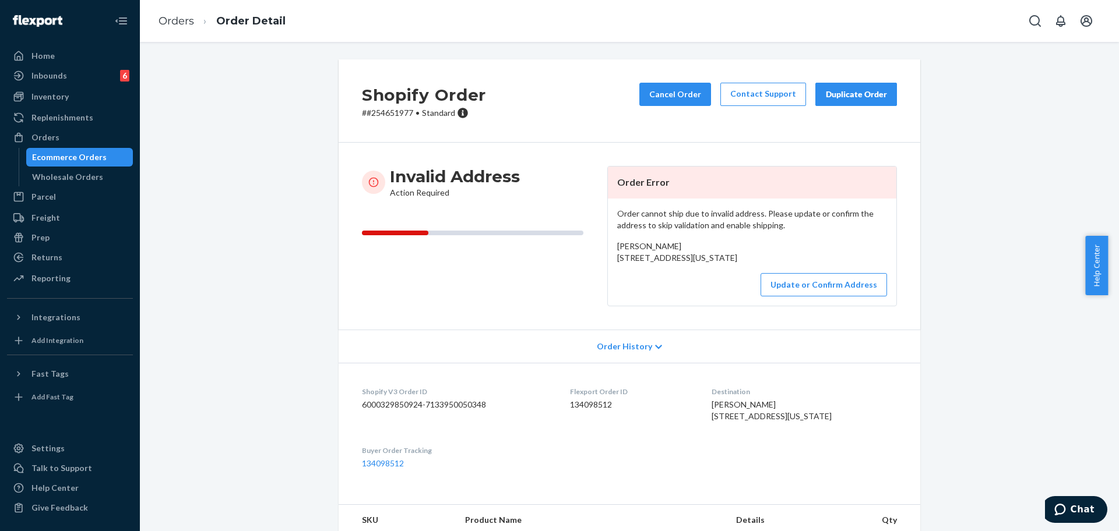
drag, startPoint x: 716, startPoint y: 270, endPoint x: 611, endPoint y: 260, distance: 105.9
click at [611, 260] on div "Order cannot ship due to invalid address. Please update or confirm the address …" at bounding box center [752, 252] width 288 height 107
click at [392, 118] on p "# #254651977 • Standard" at bounding box center [424, 113] width 124 height 12
click at [392, 114] on p "# #254651977 • Standard" at bounding box center [424, 113] width 124 height 12
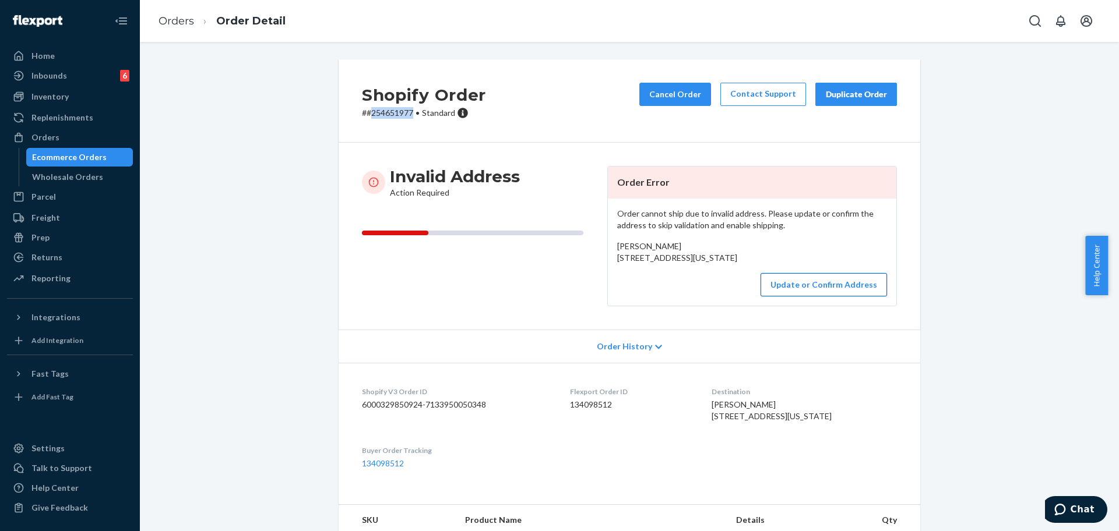
click at [789, 297] on button "Update or Confirm Address" at bounding box center [823, 284] width 126 height 23
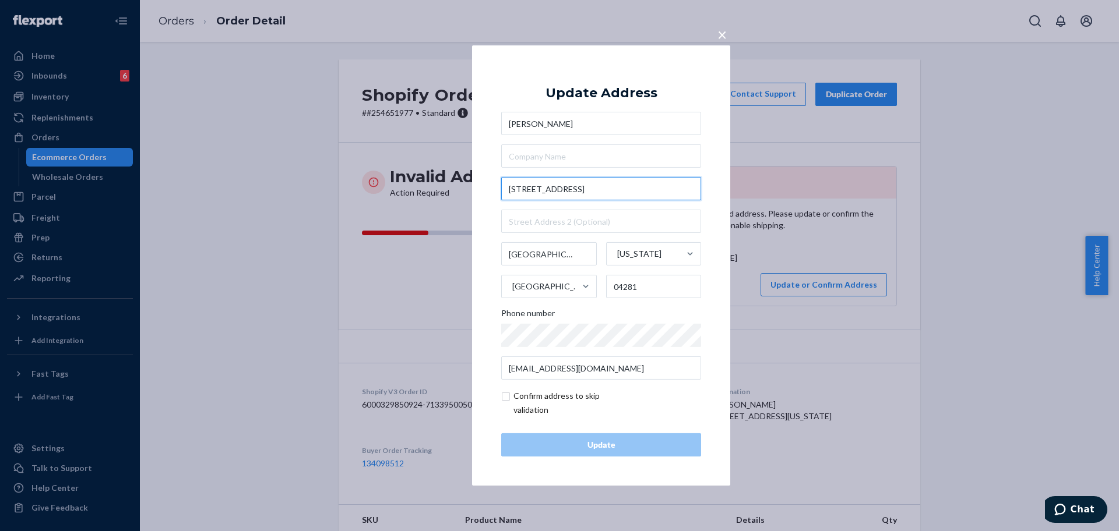
click at [583, 180] on input "[STREET_ADDRESS]" at bounding box center [601, 188] width 200 height 23
paste input "text"
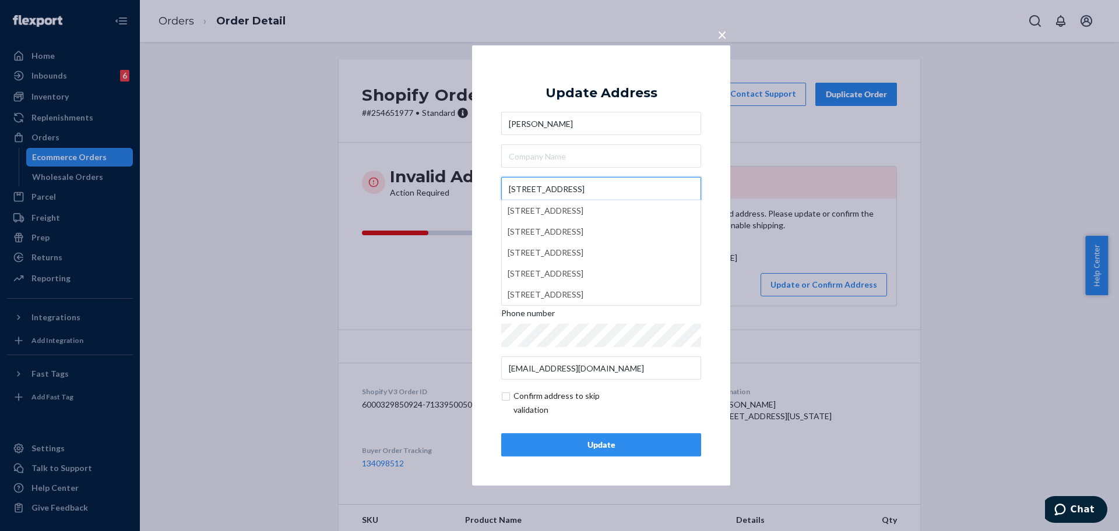
type input "[STREET_ADDRESS]"
click at [626, 443] on div "Update" at bounding box center [601, 445] width 180 height 12
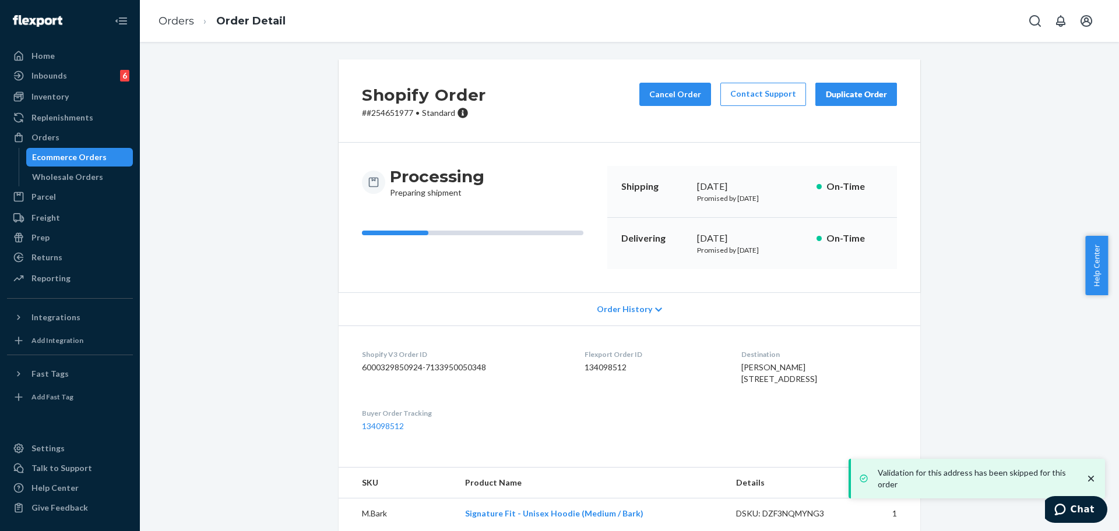
click at [946, 203] on div "Shopify Order # #254651977 • Standard Cancel Order Contact Support Duplicate Or…" at bounding box center [629, 316] width 961 height 514
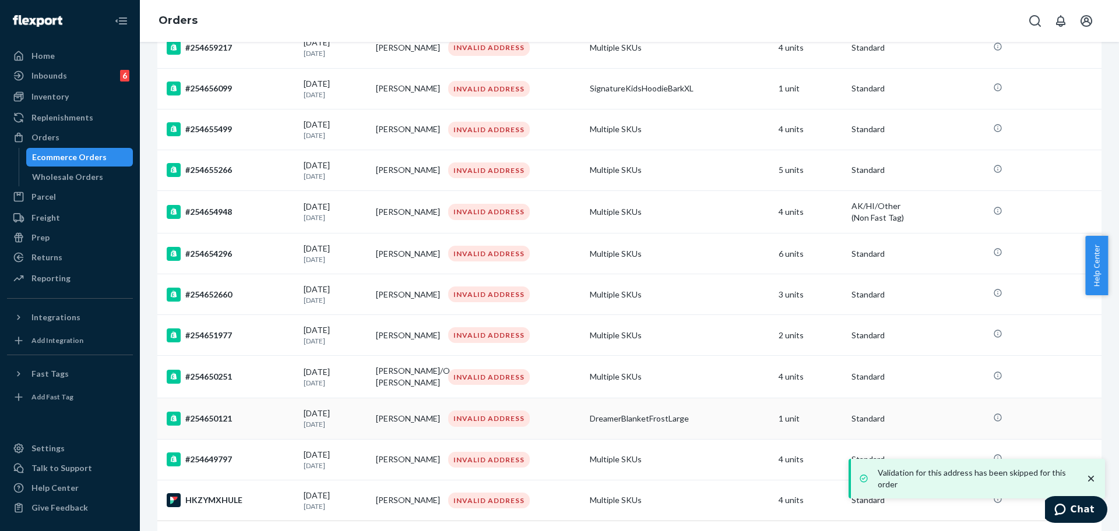
scroll to position [736, 0]
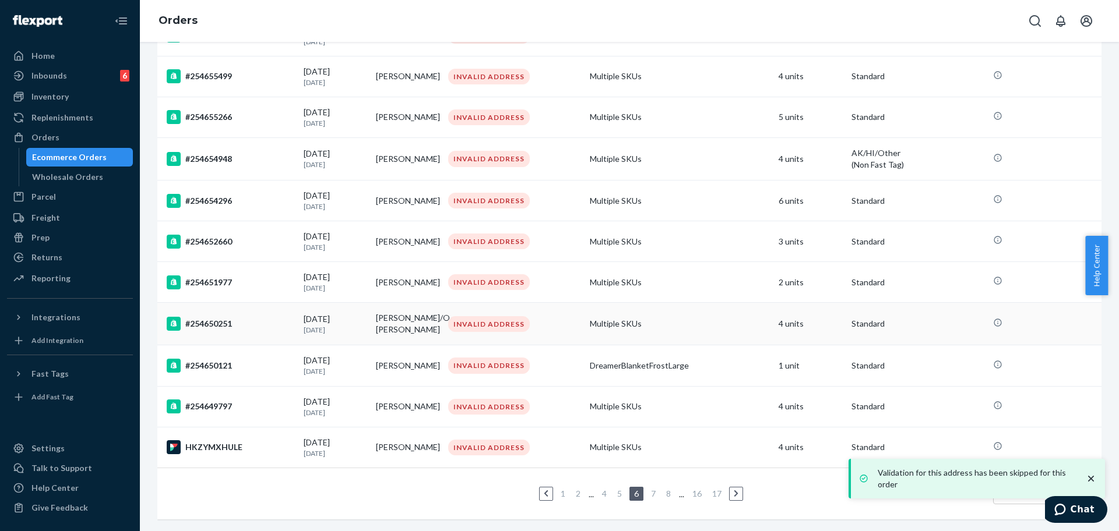
click at [249, 317] on div "#254650251" at bounding box center [231, 324] width 128 height 14
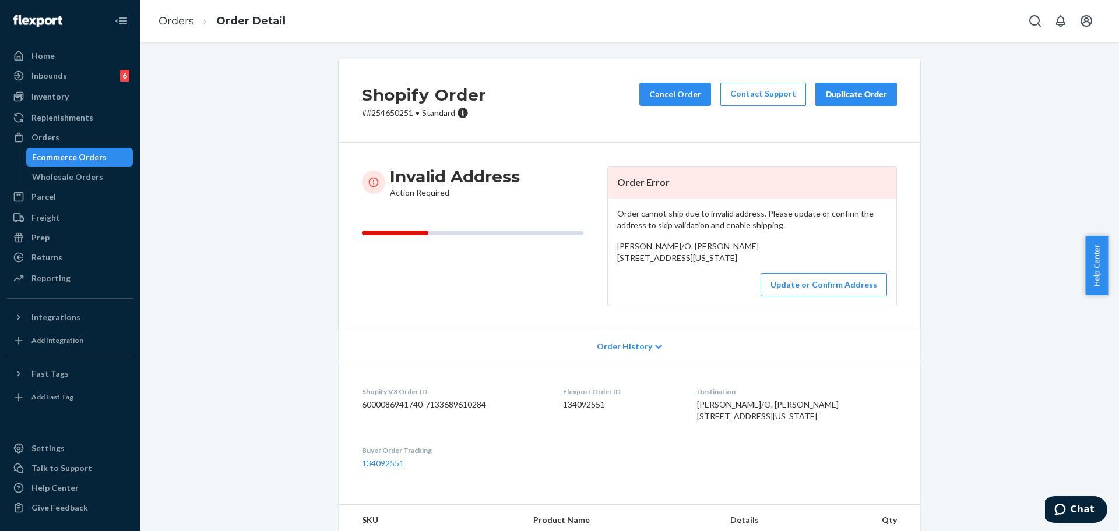
drag, startPoint x: 724, startPoint y: 270, endPoint x: 605, endPoint y: 263, distance: 119.1
click at [608, 263] on div "Order cannot ship due to invalid address. Please update or confirm the address …" at bounding box center [752, 252] width 288 height 107
click at [837, 297] on button "Update or Confirm Address" at bounding box center [823, 284] width 126 height 23
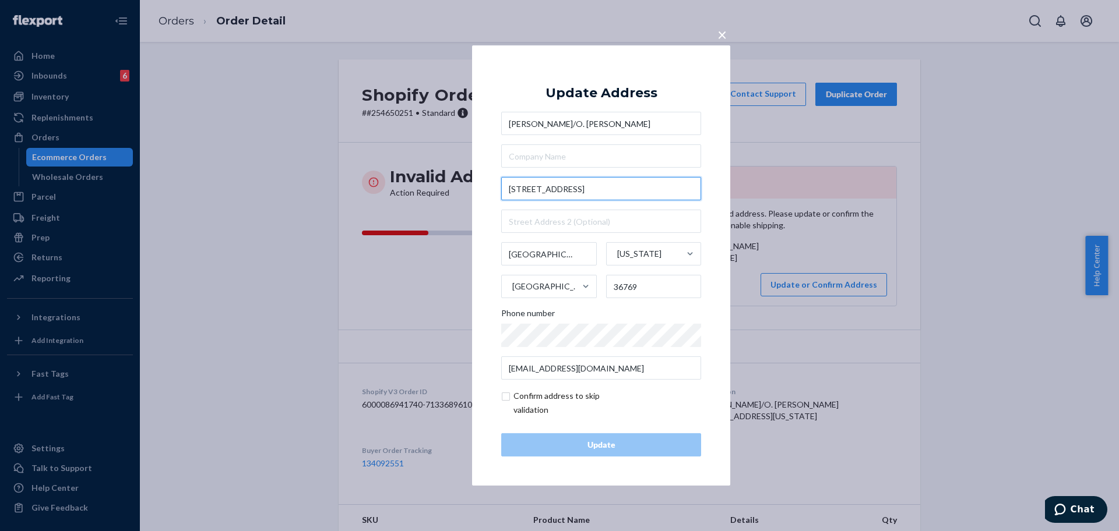
click at [555, 192] on input "[STREET_ADDRESS]" at bounding box center [601, 188] width 200 height 23
paste input "text"
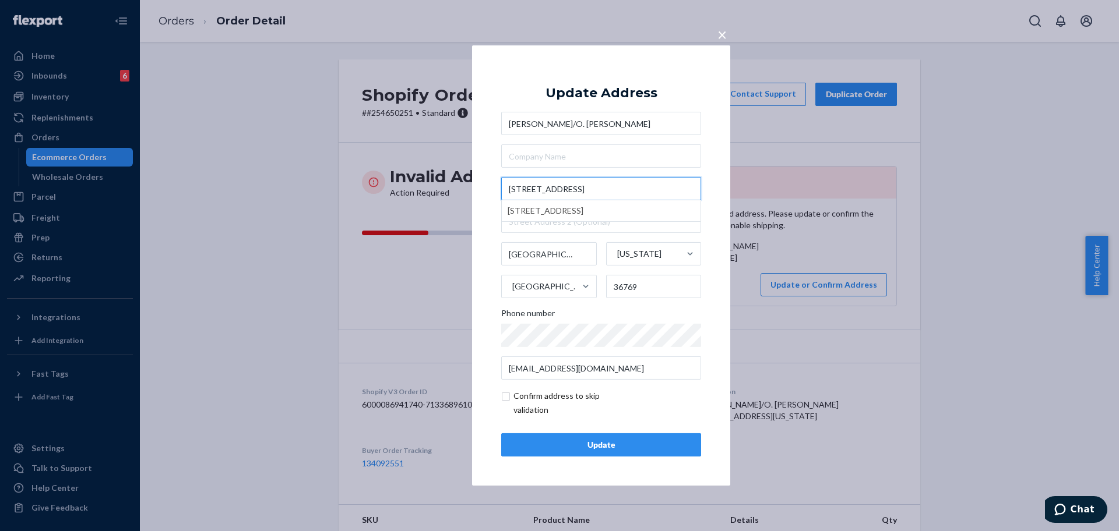
type input "[STREET_ADDRESS]"
click at [528, 256] on input "[GEOGRAPHIC_DATA]" at bounding box center [549, 253] width 96 height 23
paste input "tt"
type input "[GEOGRAPHIC_DATA]"
click at [646, 287] on input "36769" at bounding box center [654, 286] width 96 height 23
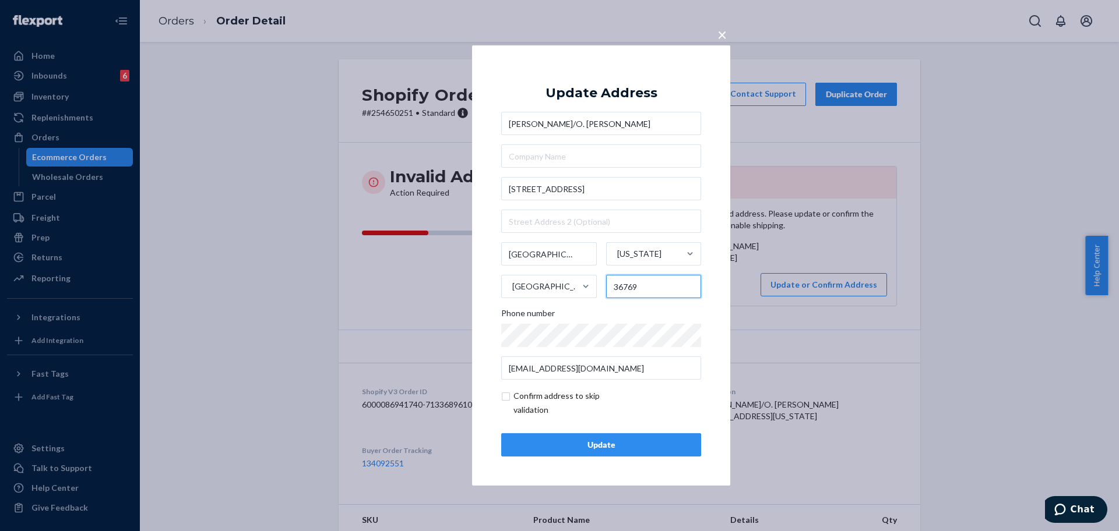
paste input "5"
type input "35769"
click at [609, 450] on div "Update" at bounding box center [601, 445] width 180 height 12
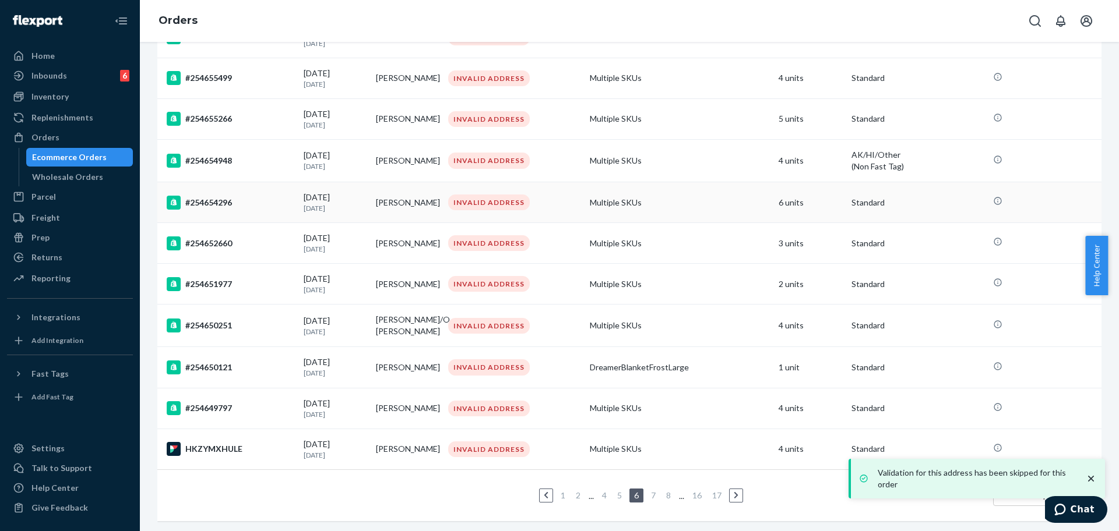
scroll to position [736, 0]
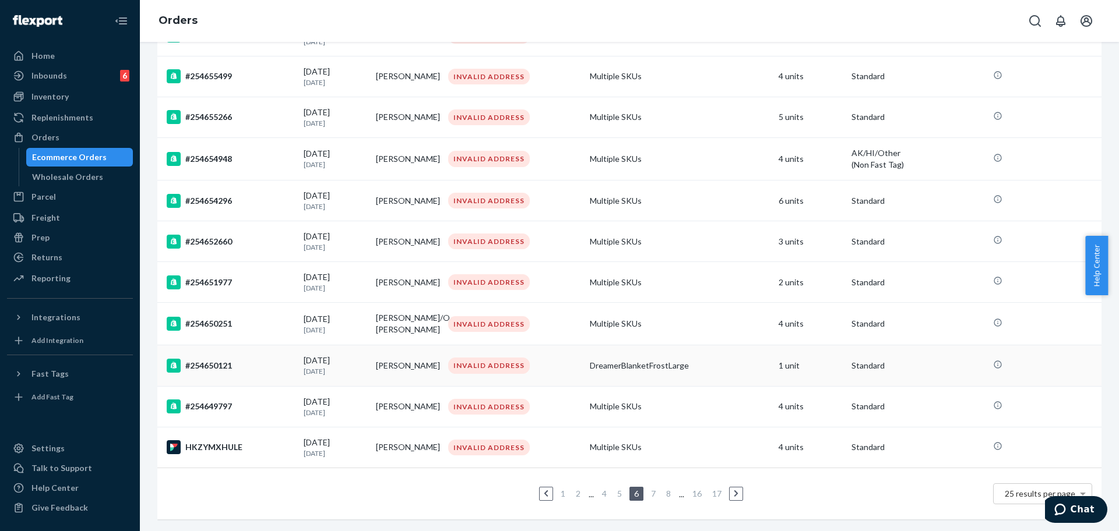
click at [250, 366] on td "#254650121" at bounding box center [228, 365] width 142 height 41
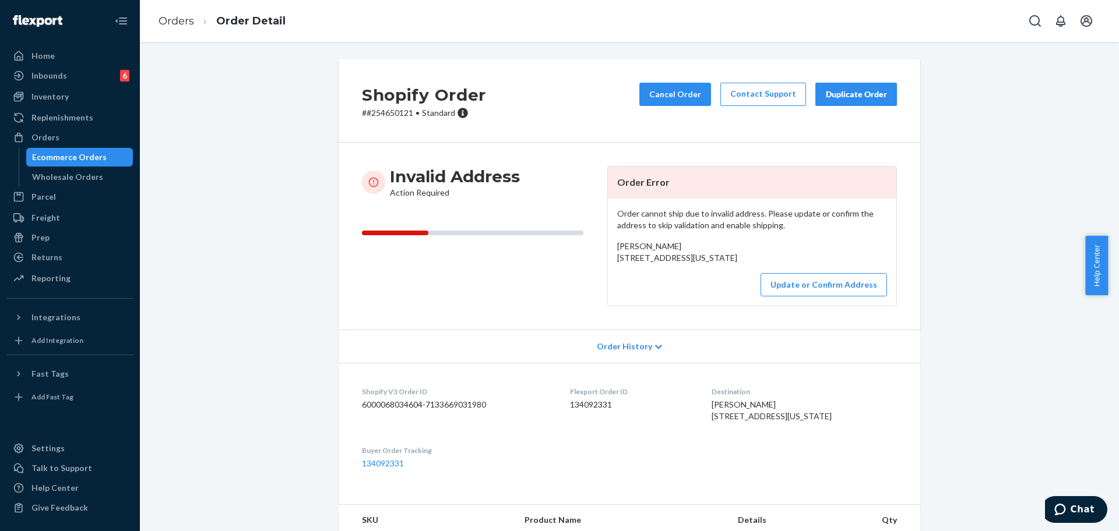
drag, startPoint x: 716, startPoint y: 264, endPoint x: 601, endPoint y: 259, distance: 114.9
click at [607, 259] on article "Order Error Order cannot ship due to invalid address. Please update or confirm …" at bounding box center [752, 236] width 290 height 140
click at [383, 114] on p "# #254650121 • Standard" at bounding box center [424, 113] width 124 height 12
click at [390, 114] on p "# #254650121 • Standard" at bounding box center [424, 113] width 124 height 12
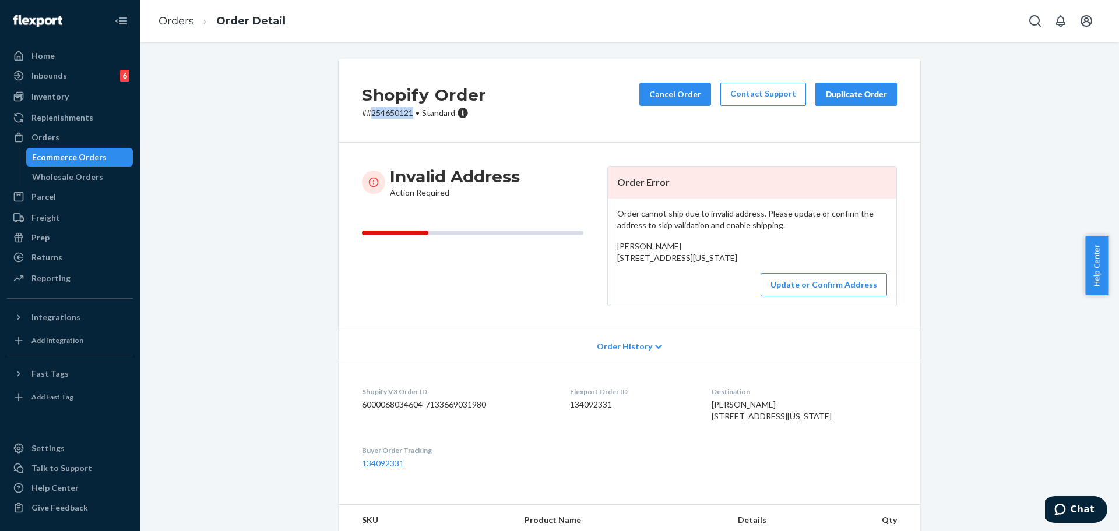
click at [390, 114] on p "# #254650121 • Standard" at bounding box center [424, 113] width 124 height 12
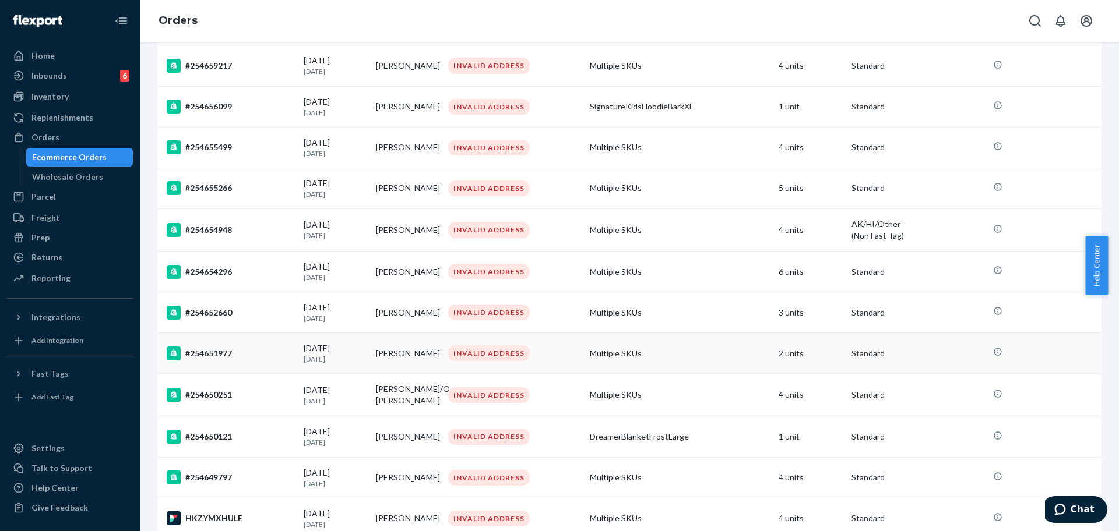
scroll to position [728, 0]
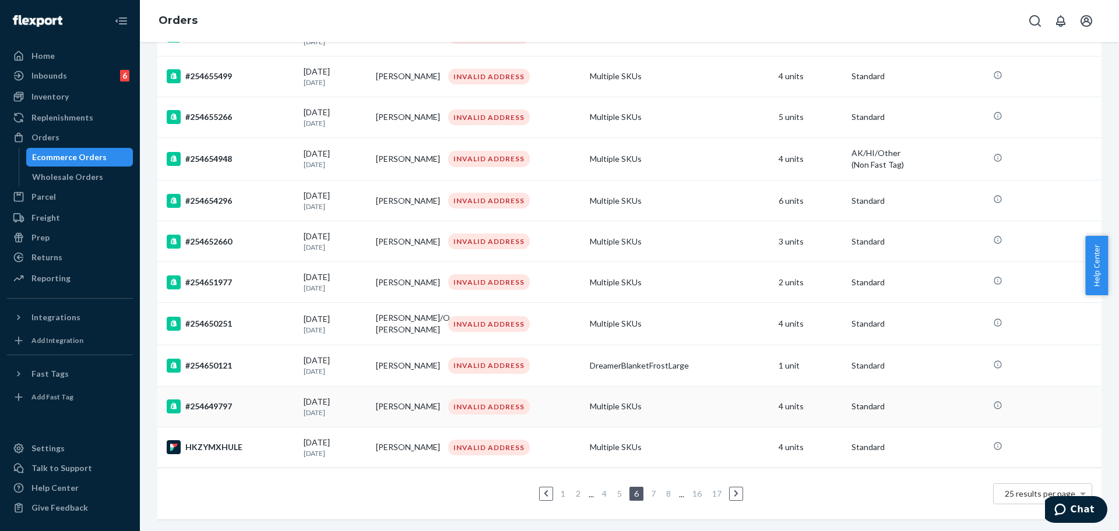
click at [244, 404] on div "#254649797" at bounding box center [231, 407] width 128 height 14
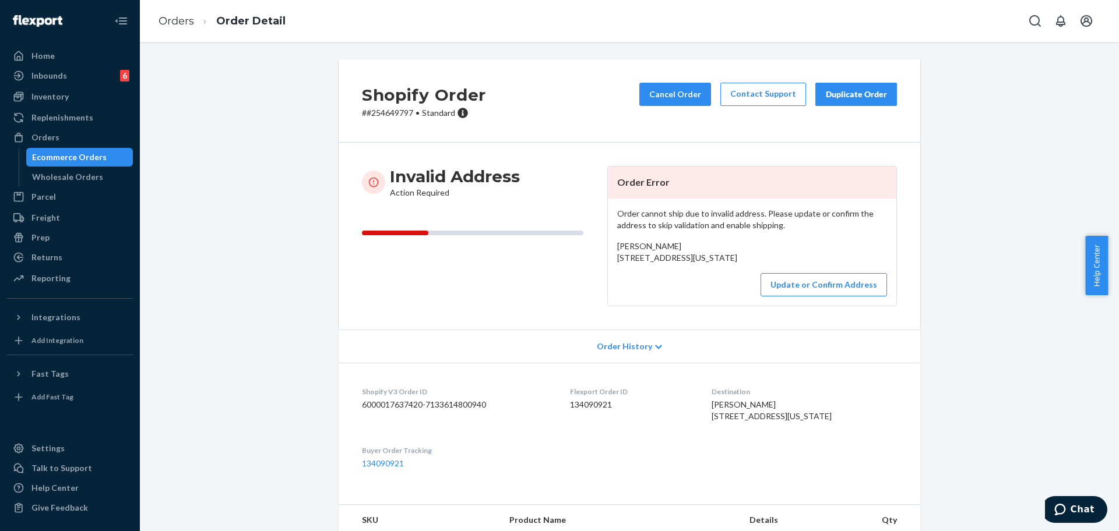
drag, startPoint x: 710, startPoint y: 270, endPoint x: 608, endPoint y: 263, distance: 102.2
click at [608, 263] on div "Order cannot ship due to invalid address. Please update or confirm the address …" at bounding box center [752, 252] width 288 height 107
click at [390, 114] on p "# #254649797 • Standard" at bounding box center [424, 113] width 124 height 12
drag, startPoint x: 707, startPoint y: 272, endPoint x: 616, endPoint y: 266, distance: 90.5
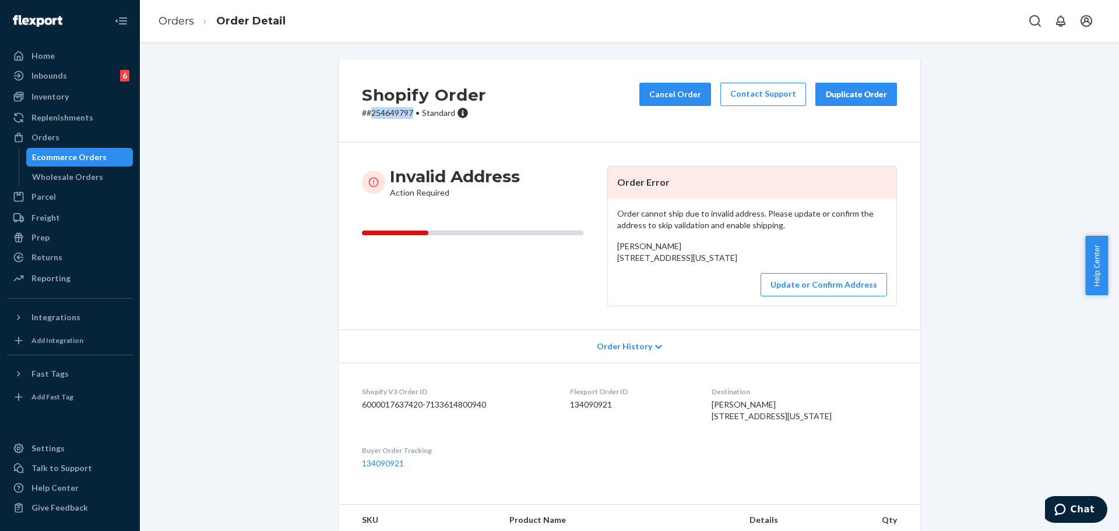
click at [617, 264] on div "[PERSON_NAME] [STREET_ADDRESS][US_STATE]" at bounding box center [752, 252] width 270 height 23
click at [799, 297] on button "Update or Confirm Address" at bounding box center [823, 284] width 126 height 23
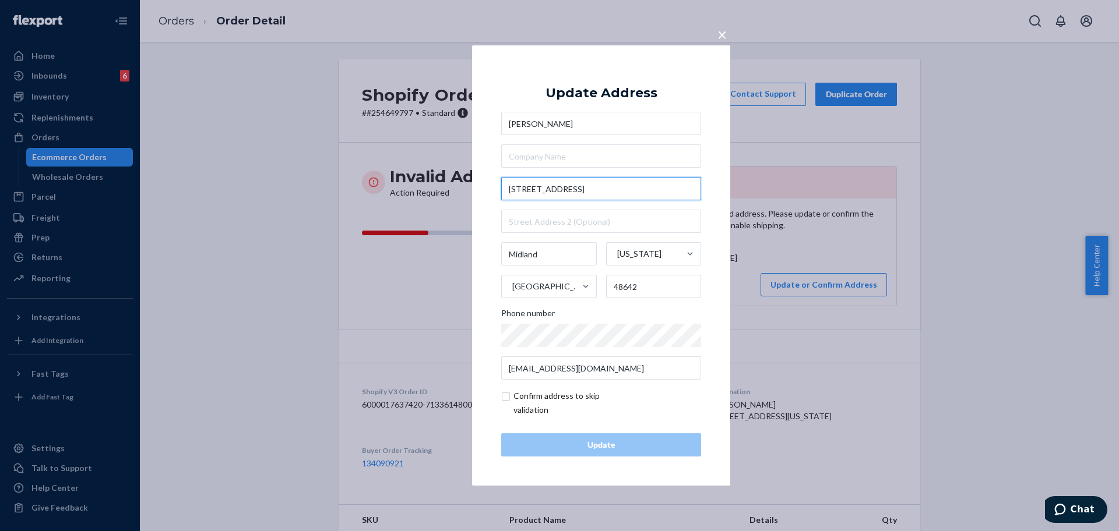
click at [594, 188] on input "[STREET_ADDRESS]" at bounding box center [601, 188] width 200 height 23
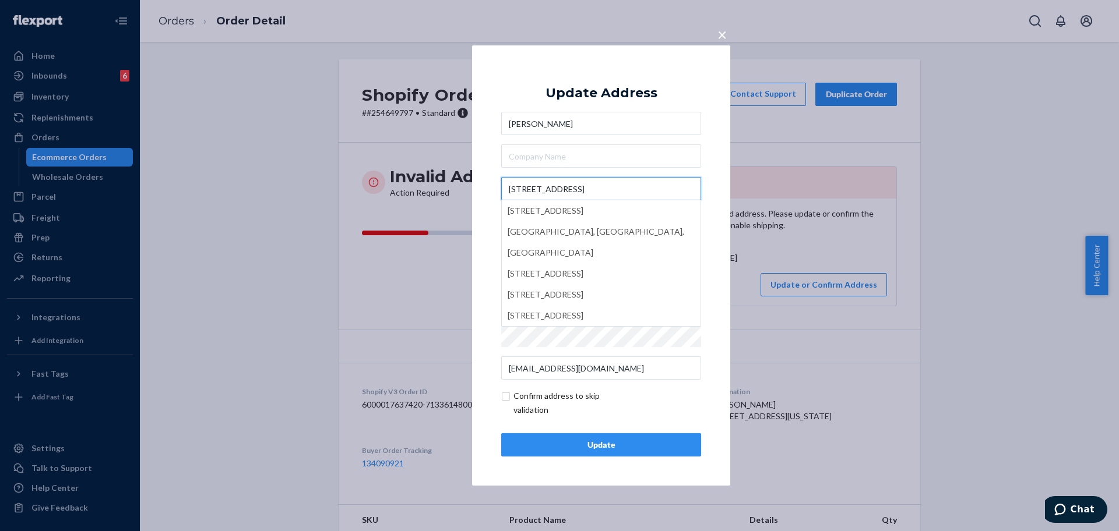
type input "[STREET_ADDRESS]"
click at [617, 450] on div "Update" at bounding box center [601, 445] width 180 height 12
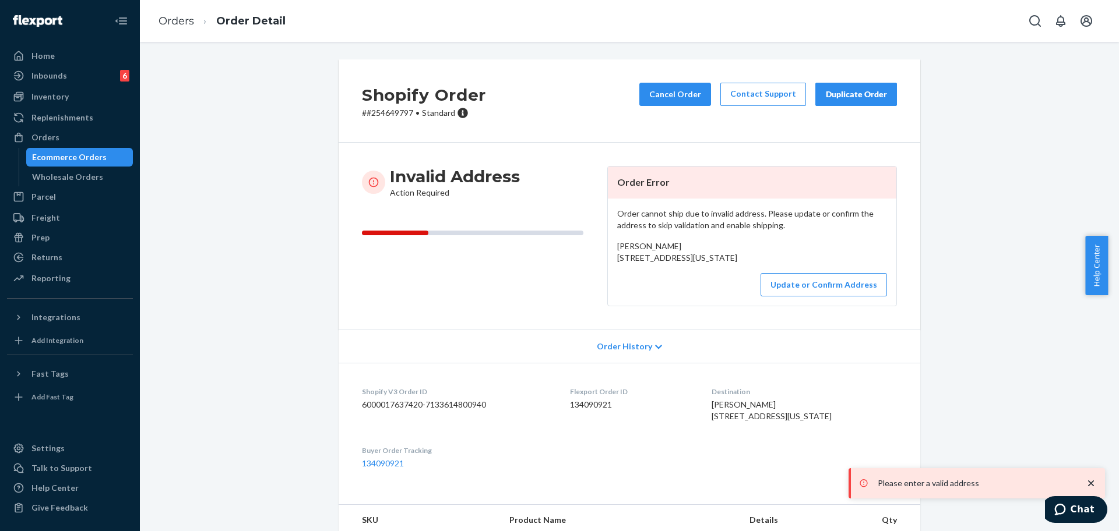
click at [397, 116] on p "# #254649797 • Standard" at bounding box center [424, 113] width 124 height 12
